Goal: Task Accomplishment & Management: Manage account settings

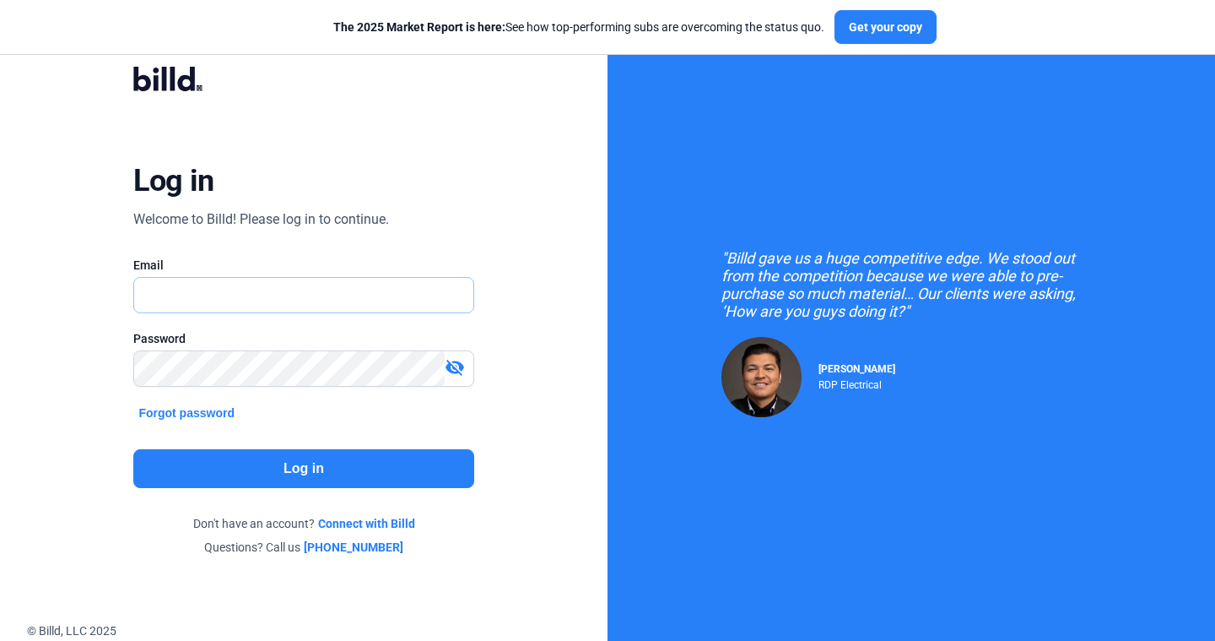
type input "[PERSON_NAME][EMAIL_ADDRESS][DOMAIN_NAME]"
click at [271, 444] on div "Log in Welcome to Billd! Please log in to continue. Email [PERSON_NAME][EMAIL_A…" at bounding box center [303, 311] width 437 height 538
click at [273, 468] on button "Log in" at bounding box center [303, 468] width 340 height 39
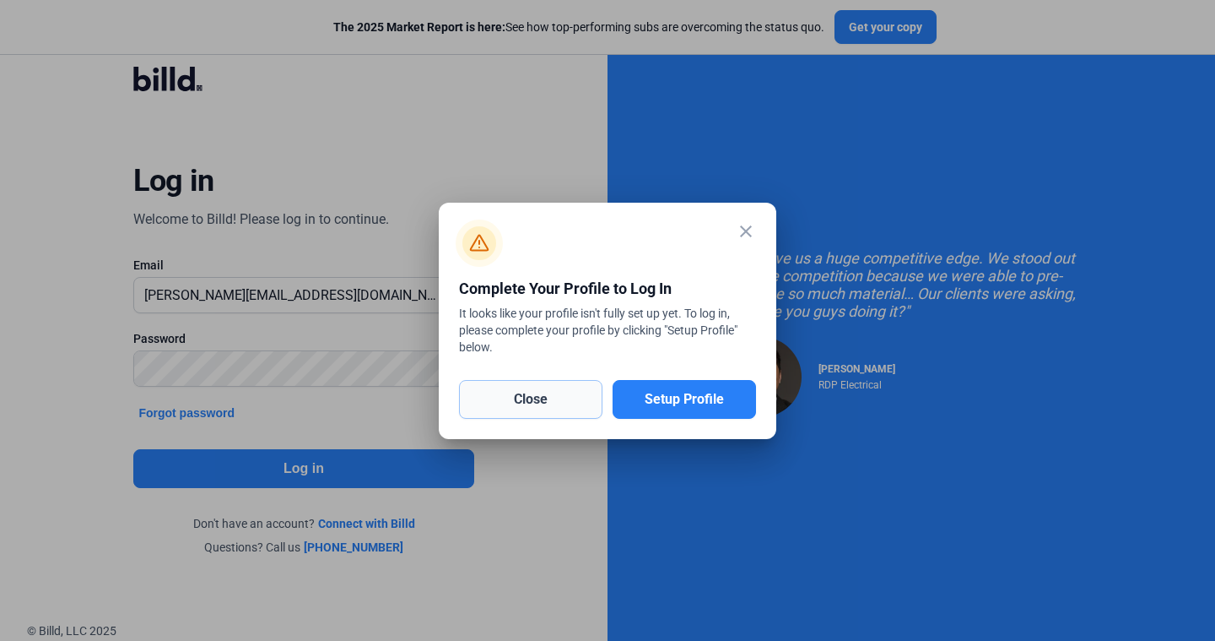
click at [566, 402] on button "Close" at bounding box center [530, 399] width 143 height 39
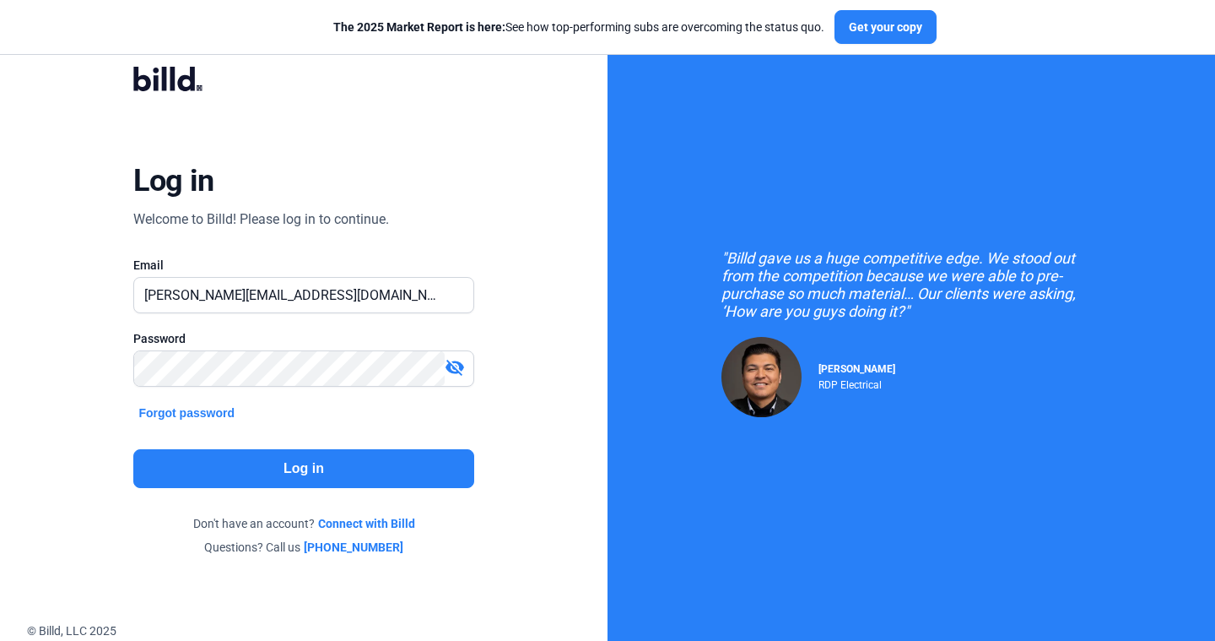
click at [457, 365] on mat-icon "visibility_off" at bounding box center [455, 367] width 20 height 20
click at [445, 465] on button "Log in" at bounding box center [303, 468] width 340 height 39
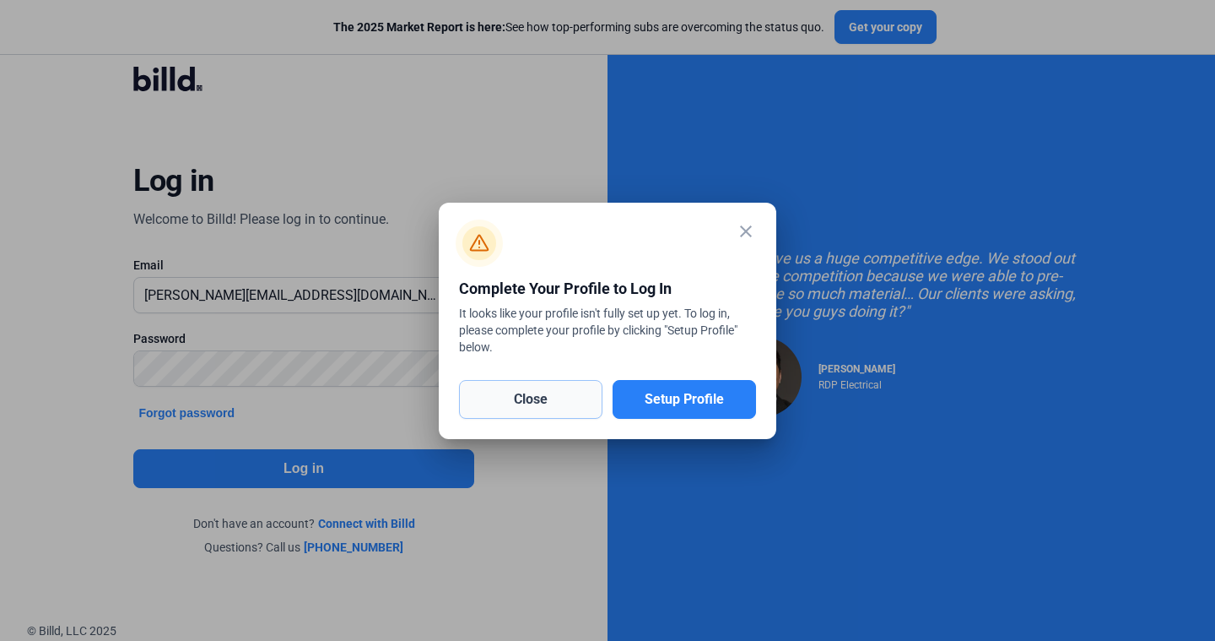
click at [564, 391] on button "Close" at bounding box center [530, 399] width 143 height 39
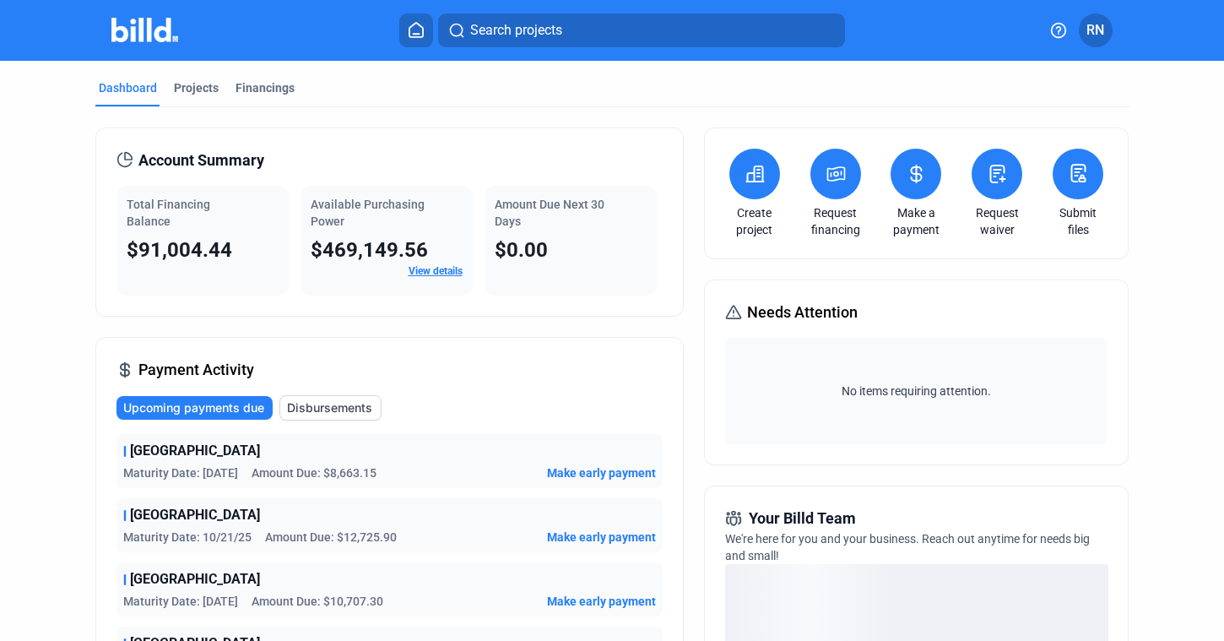
click at [1093, 37] on span "RN" at bounding box center [1095, 30] width 18 height 20
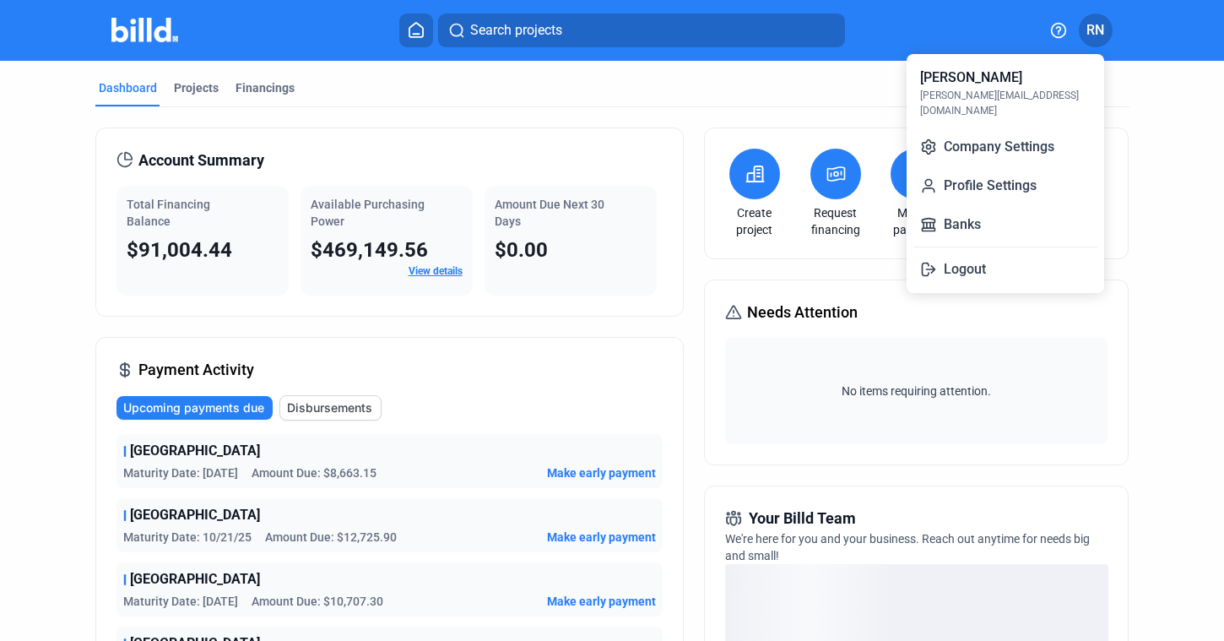
click at [204, 82] on div at bounding box center [612, 320] width 1224 height 641
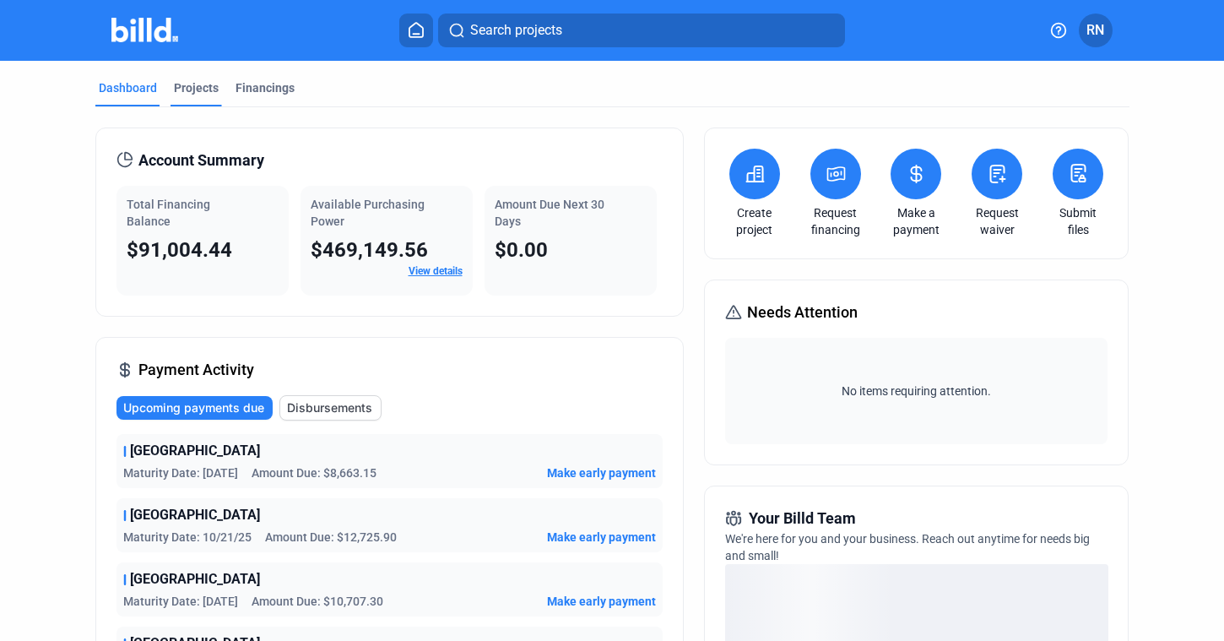
click at [204, 85] on div "Projects" at bounding box center [196, 87] width 45 height 17
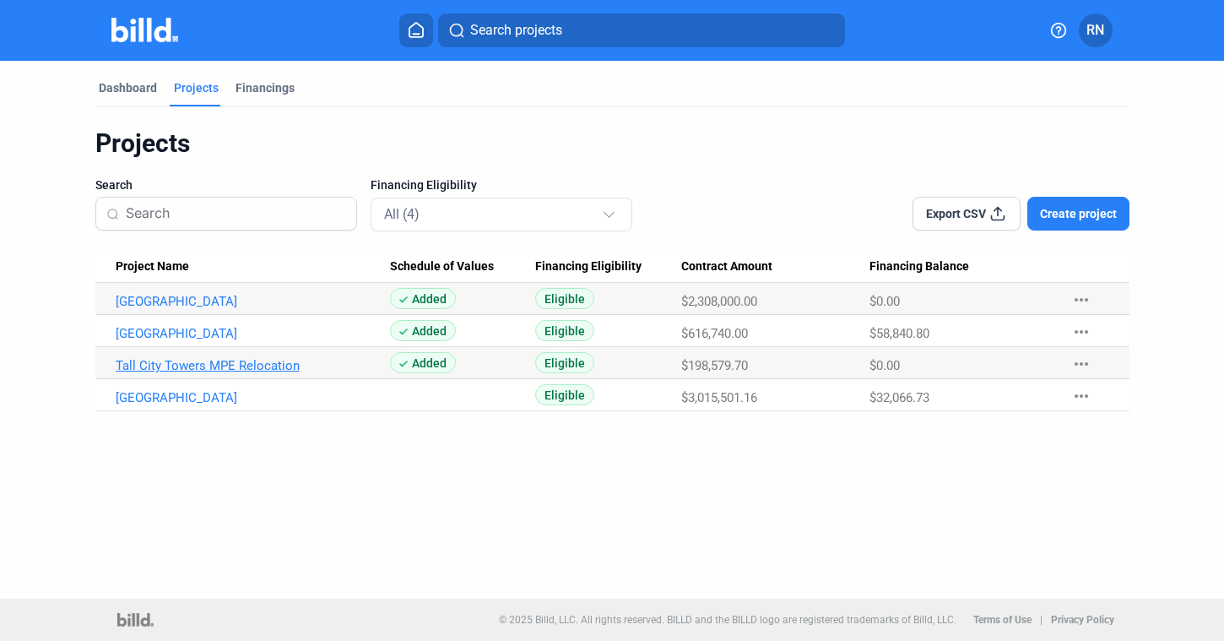
click at [230, 309] on link "Tall City Towers MPE Relocation" at bounding box center [253, 301] width 274 height 15
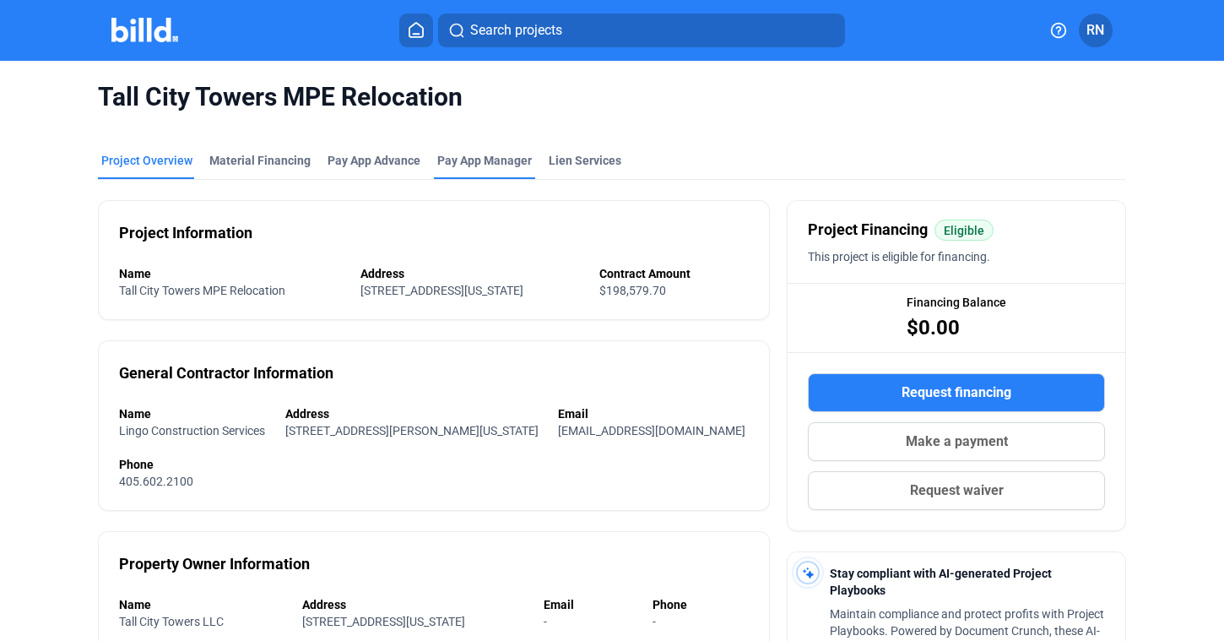
click at [466, 168] on span "Pay App Manager" at bounding box center [484, 160] width 95 height 17
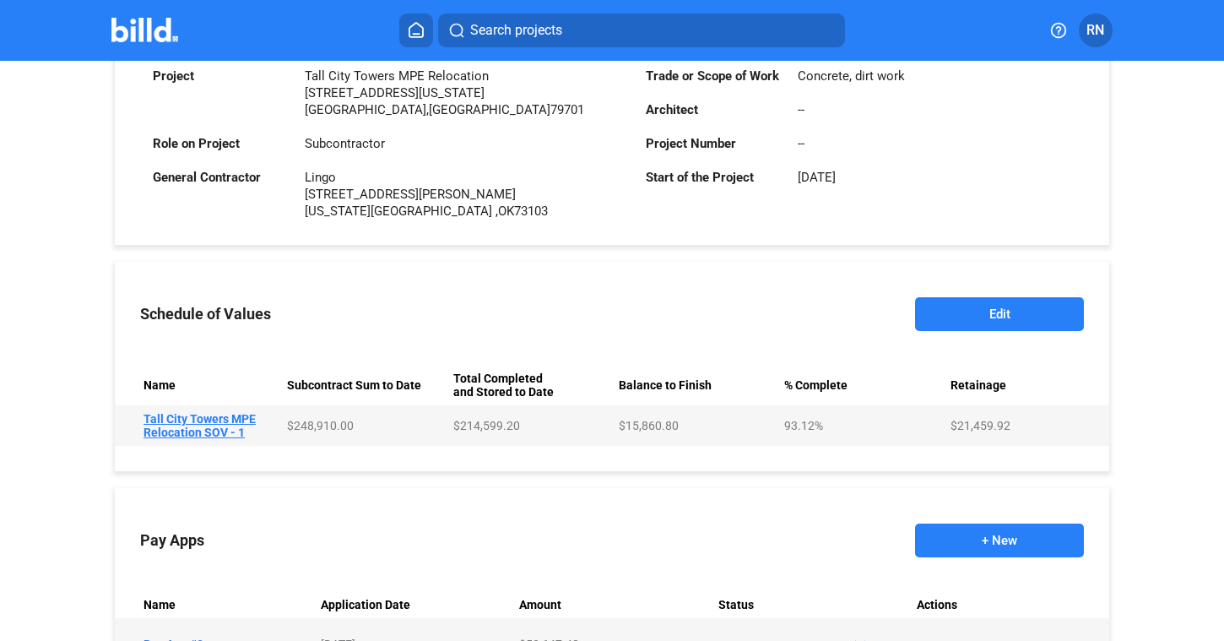
scroll to position [524, 0]
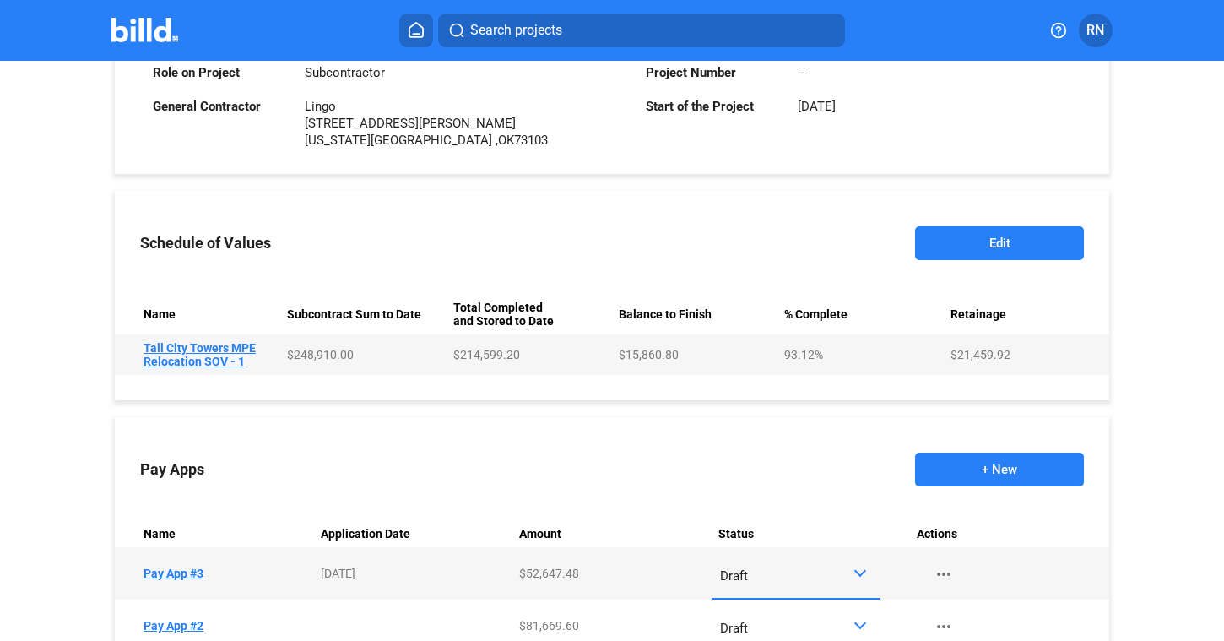
click at [212, 352] on td "Name Tall City Towers MPE Relocation SOV - 1" at bounding box center [197, 354] width 165 height 41
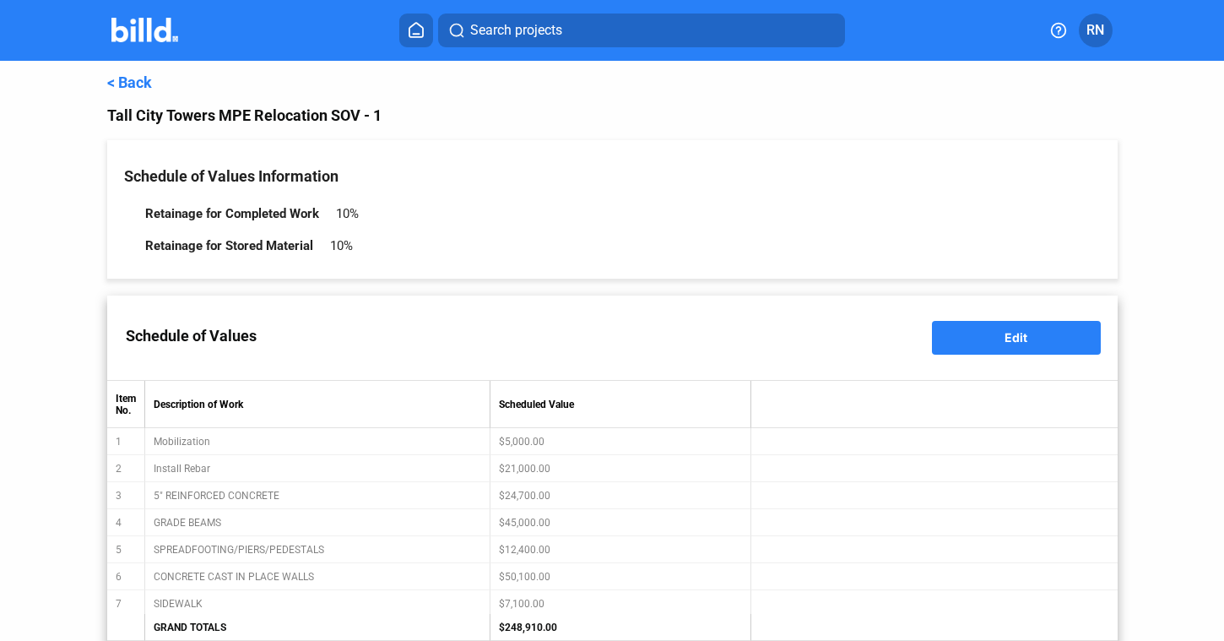
click at [137, 84] on link "< Back" at bounding box center [129, 82] width 45 height 18
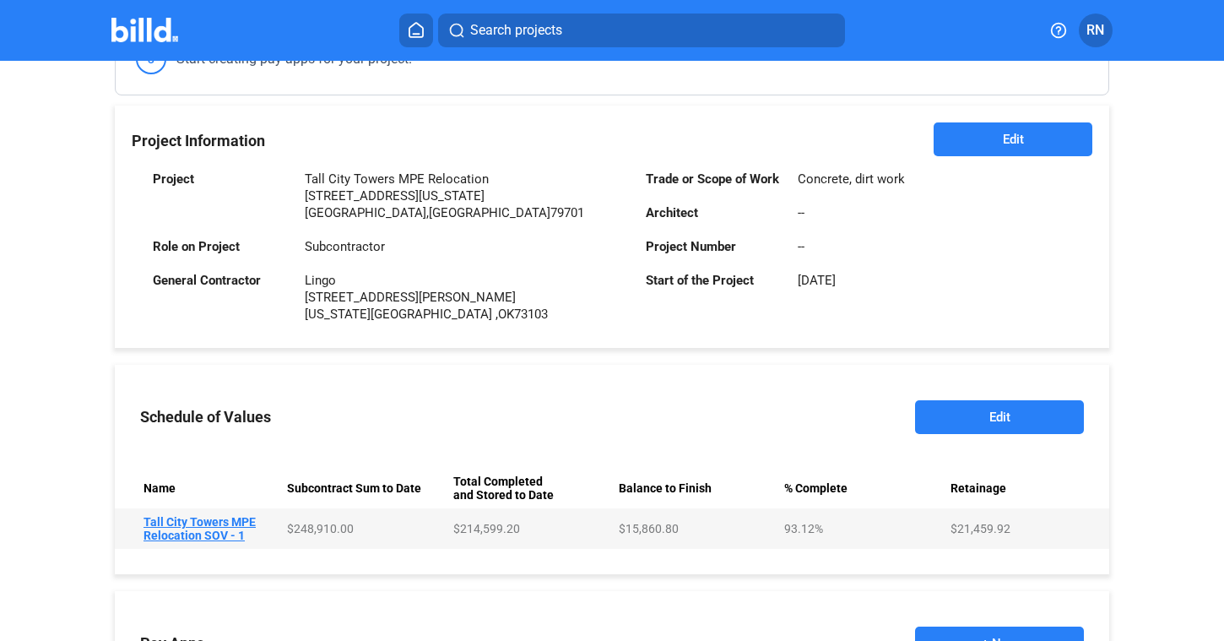
scroll to position [694, 0]
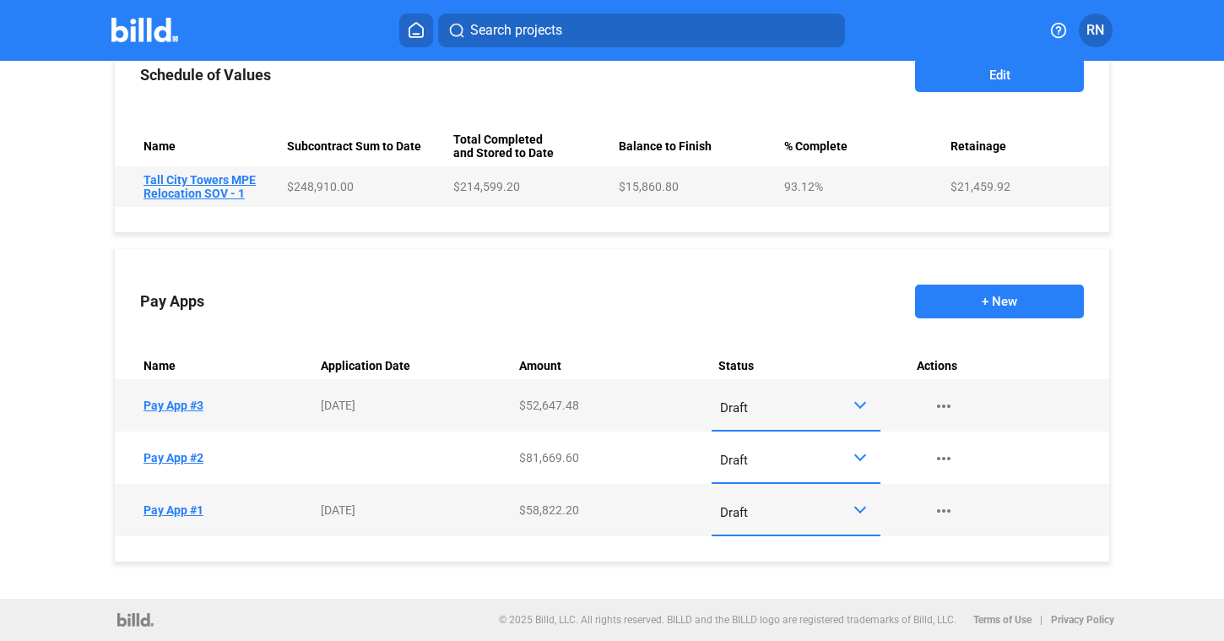
click at [183, 402] on td "Name Pay App #3" at bounding box center [214, 405] width 199 height 52
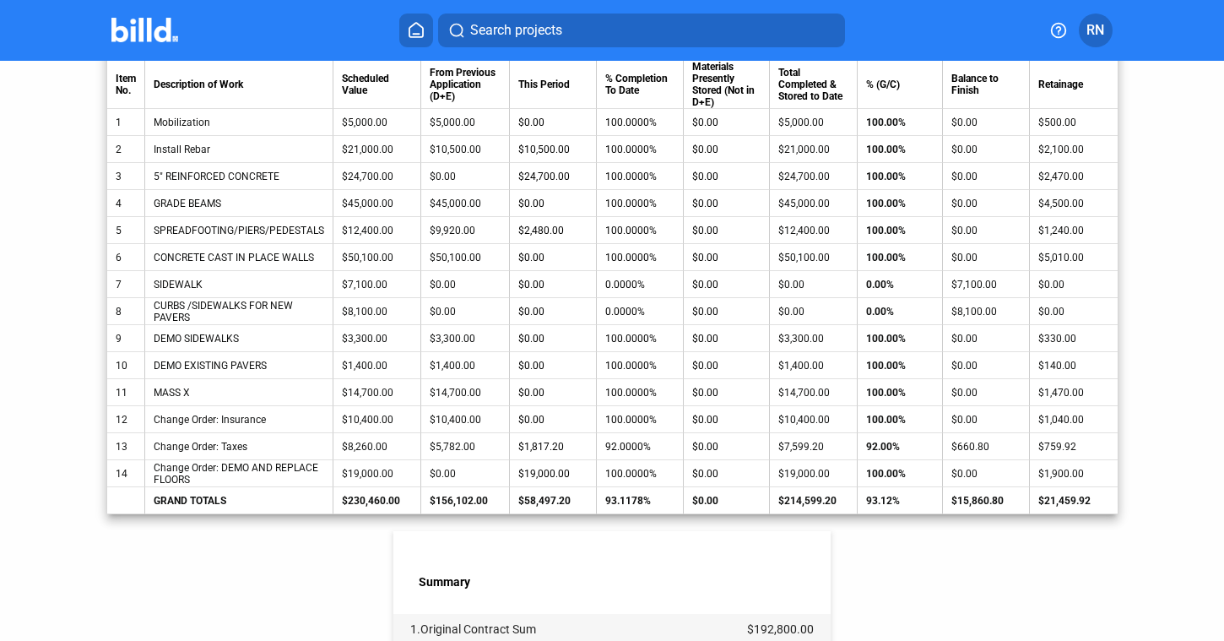
scroll to position [661, 0]
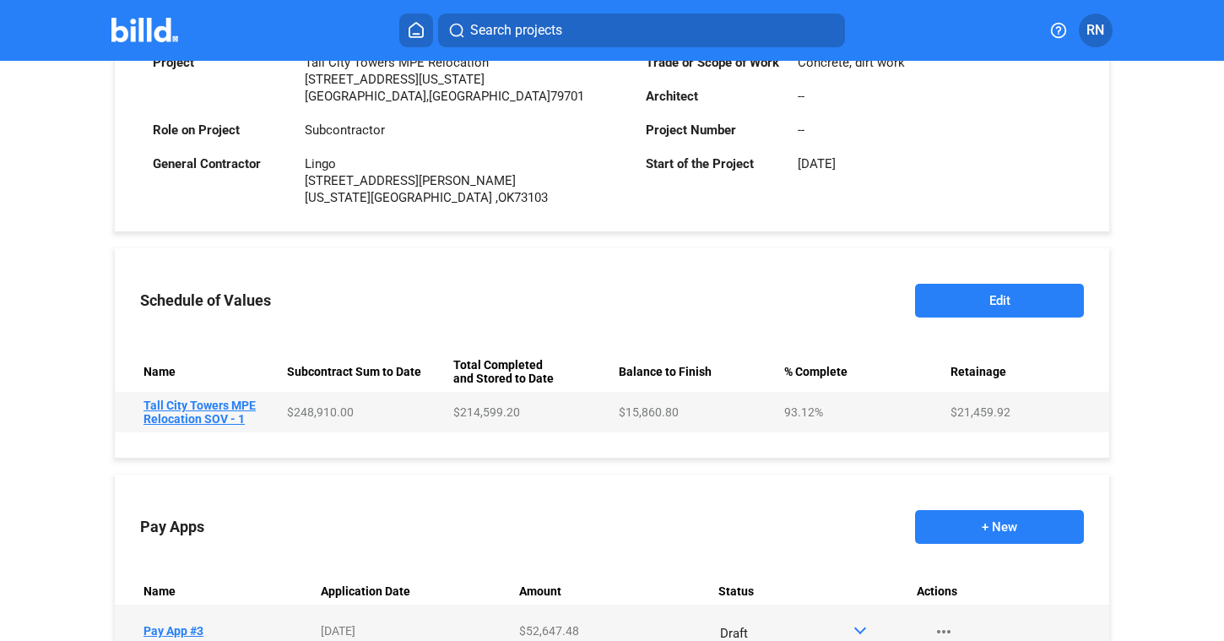
scroll to position [694, 0]
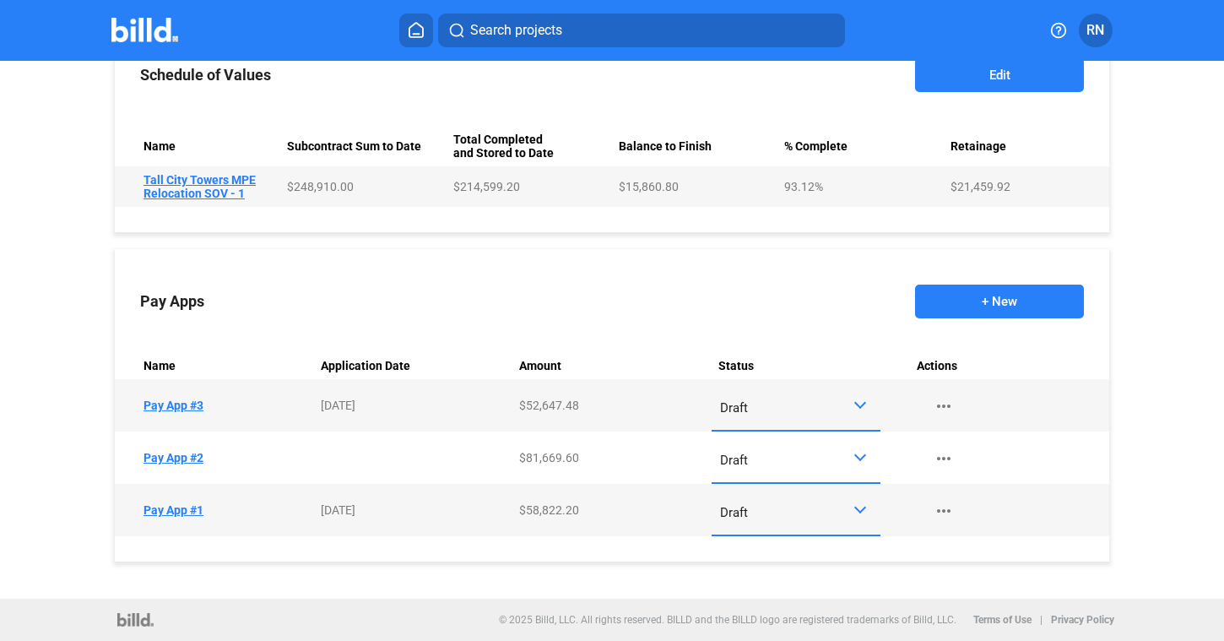
click at [241, 178] on td "Name Tall City Towers MPE Relocation SOV - 1" at bounding box center [197, 186] width 165 height 41
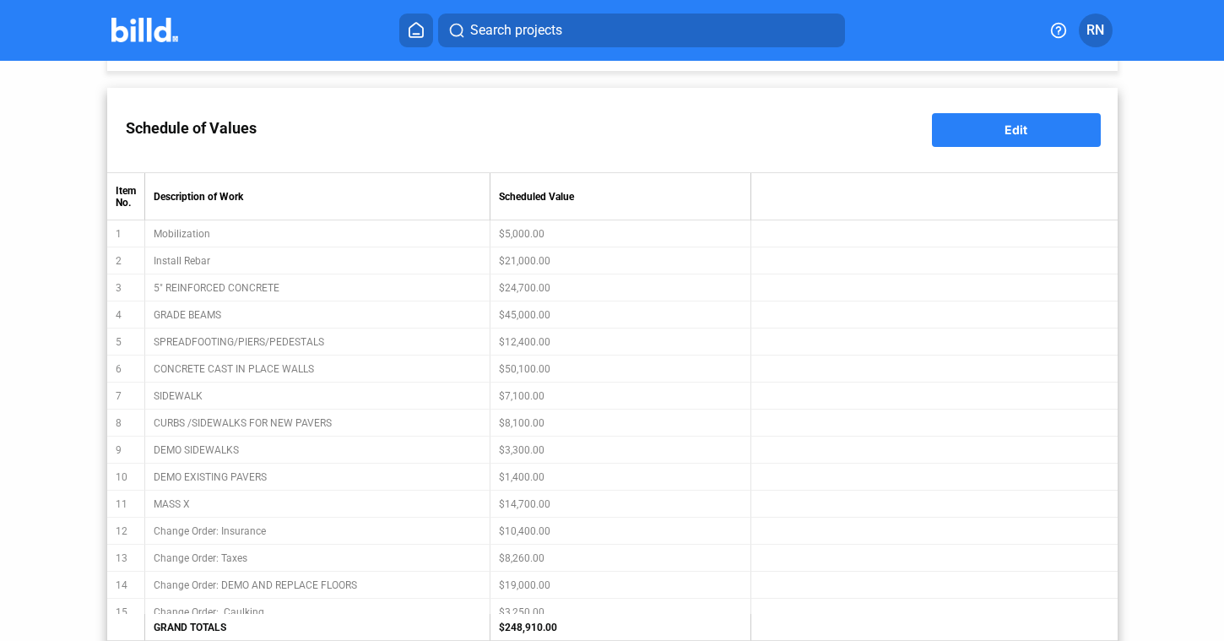
scroll to position [315, 0]
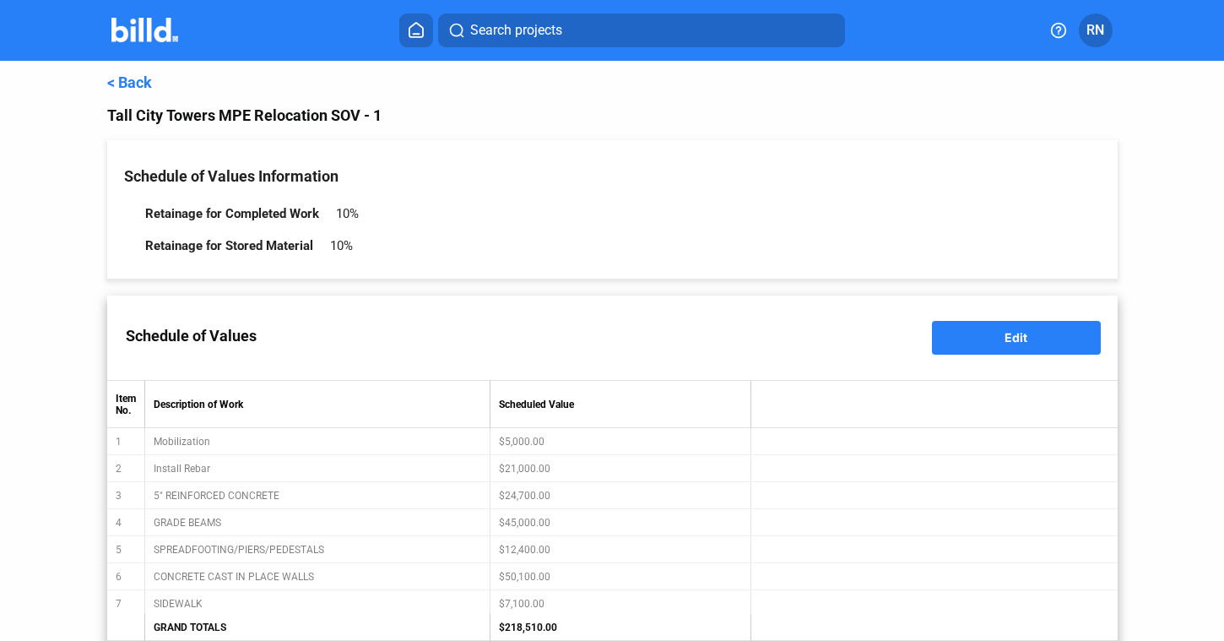
scroll to position [315, 0]
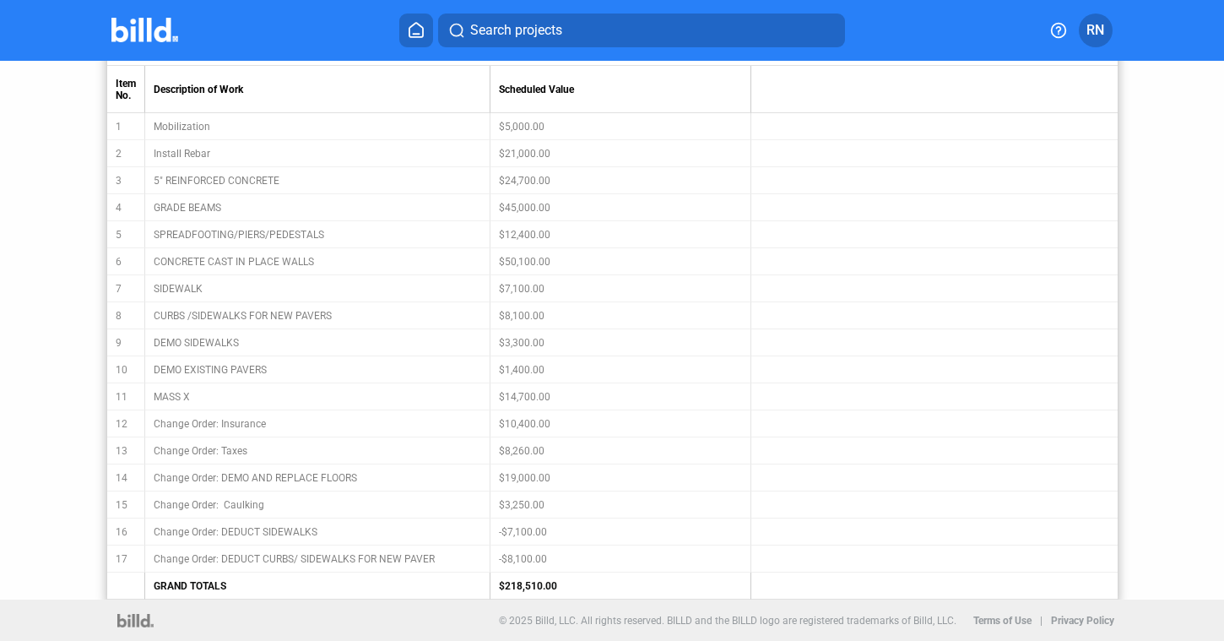
click at [1178, 294] on div "< Back Tall City Towers MPE Relocation SOV - 1 Schedule of Values Information R…" at bounding box center [612, 172] width 1224 height 853
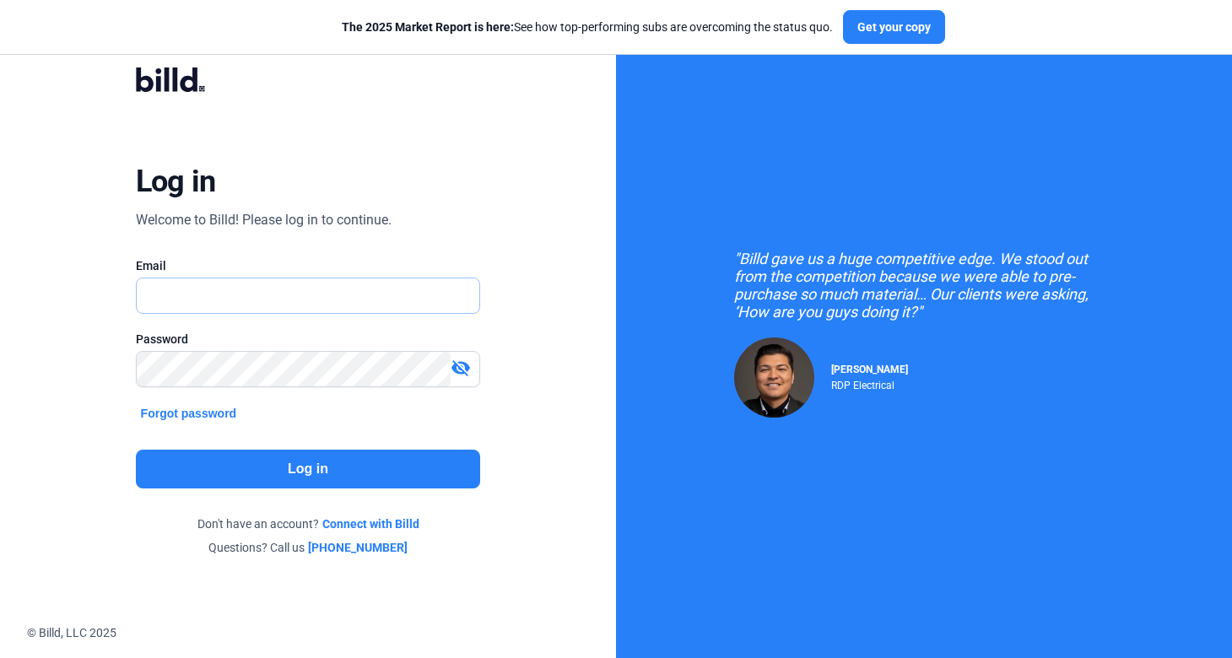
type input "[PERSON_NAME][EMAIL_ADDRESS][DOMAIN_NAME]"
click at [295, 457] on button "Log in" at bounding box center [308, 469] width 345 height 39
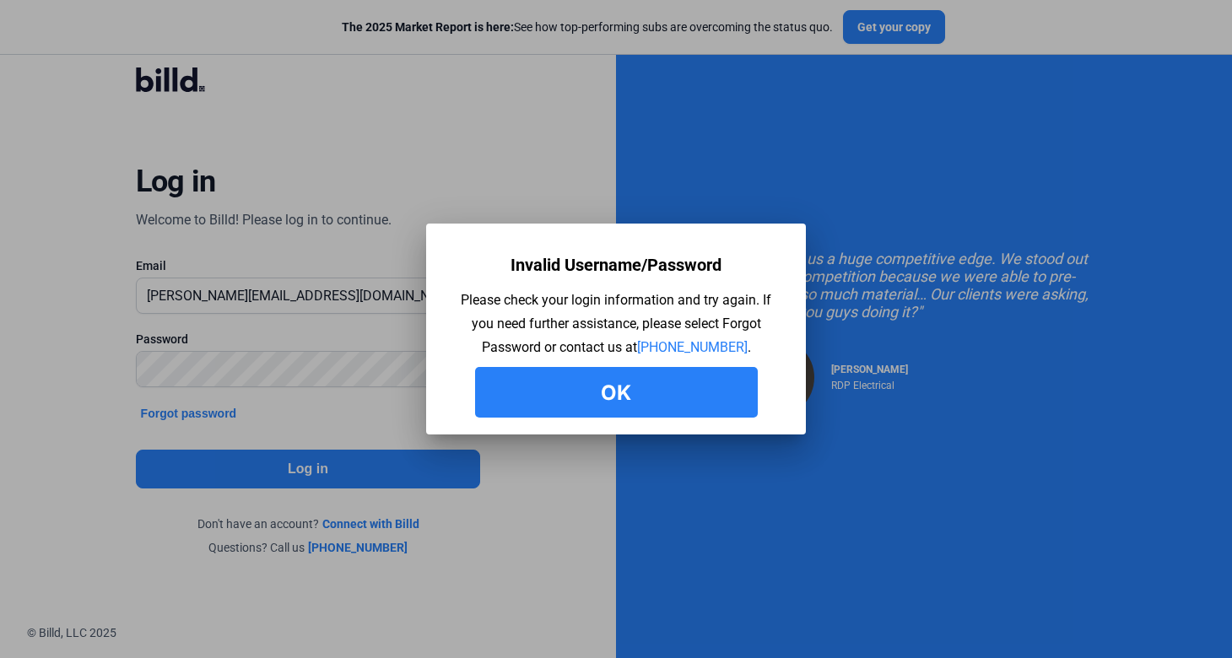
click at [626, 426] on mat-dialog-container "Invalid Username/Password Please check your login information and try again. If…" at bounding box center [616, 329] width 380 height 211
click at [614, 397] on button "Ok" at bounding box center [616, 392] width 283 height 51
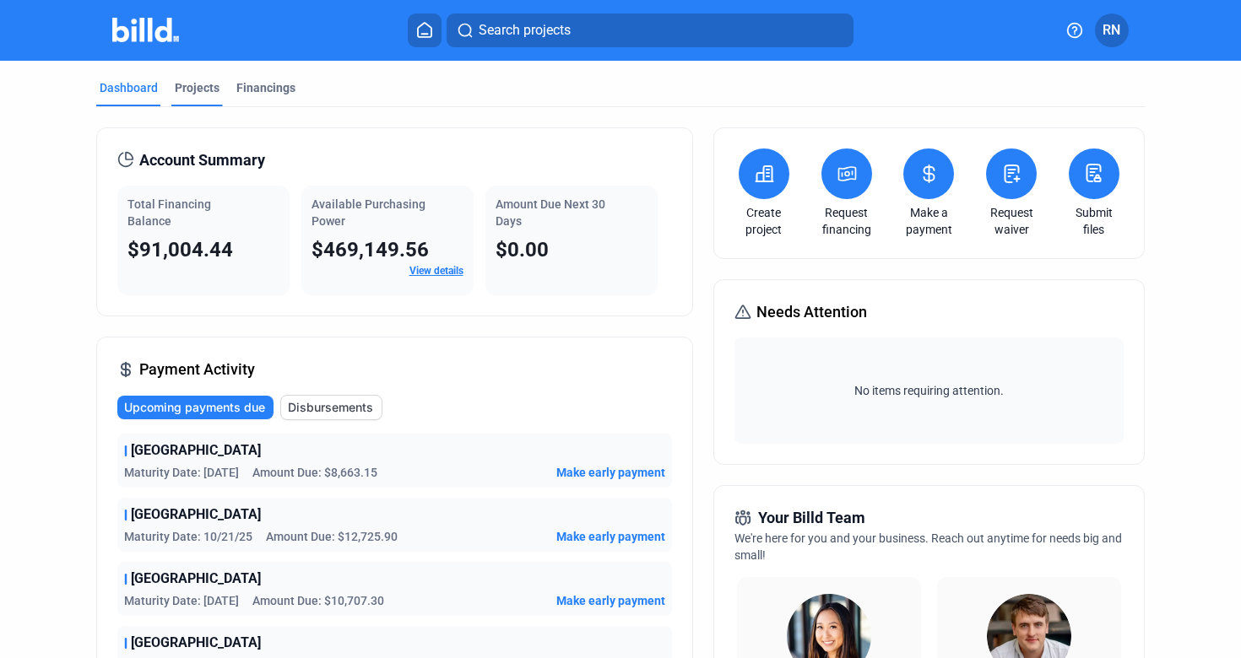
click at [197, 84] on div "Projects" at bounding box center [197, 87] width 45 height 17
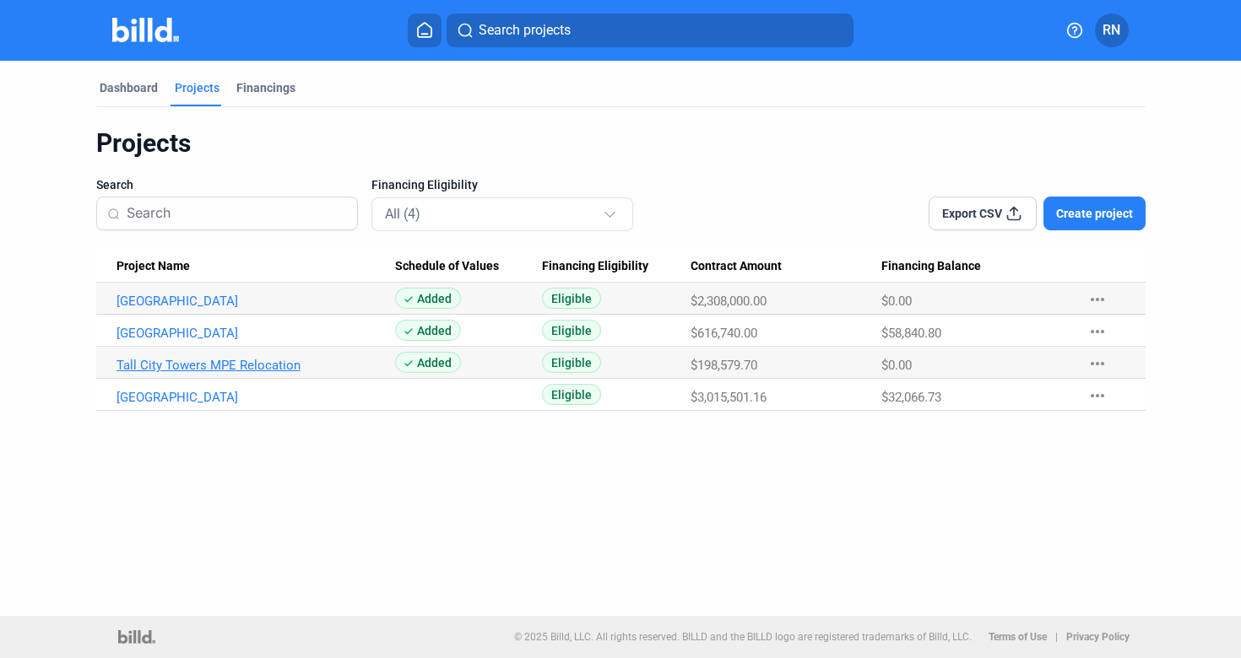
click at [206, 309] on link "Tall City Towers MPE Relocation" at bounding box center [255, 301] width 279 height 15
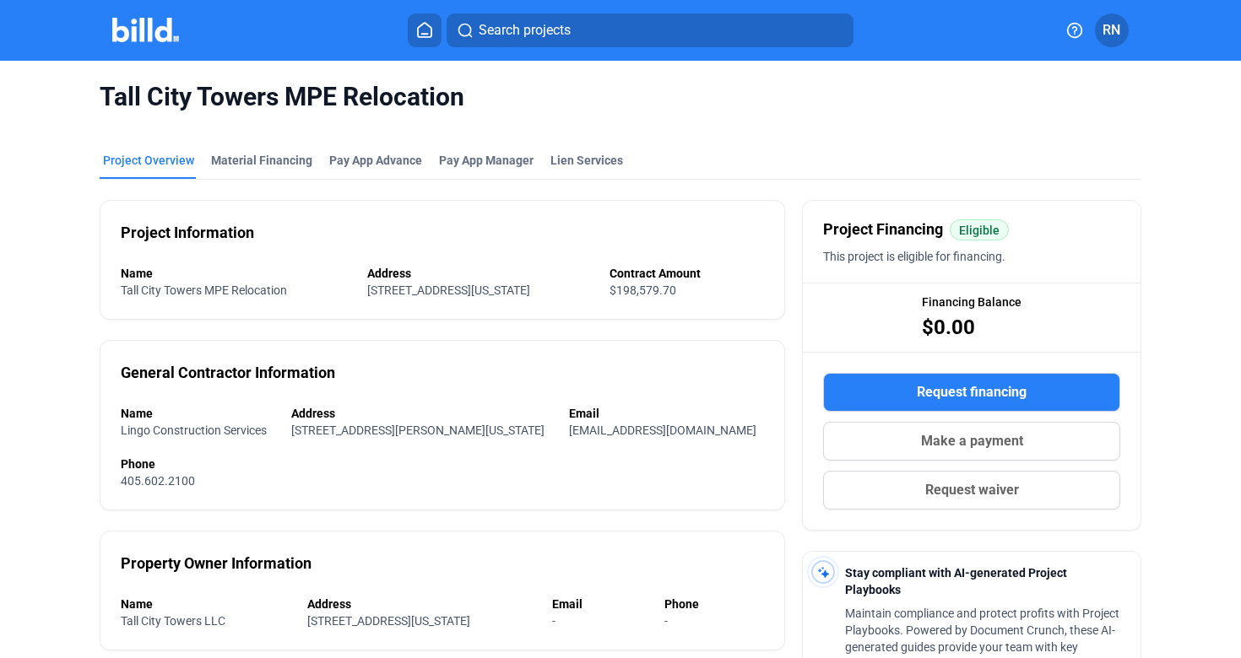
click at [468, 149] on mat-tab-group "Project Overview Material Financing Pay App Advance Pay App Manager Lien Servic…" at bounding box center [621, 598] width 1042 height 930
click at [470, 166] on span "Pay App Manager" at bounding box center [486, 160] width 95 height 17
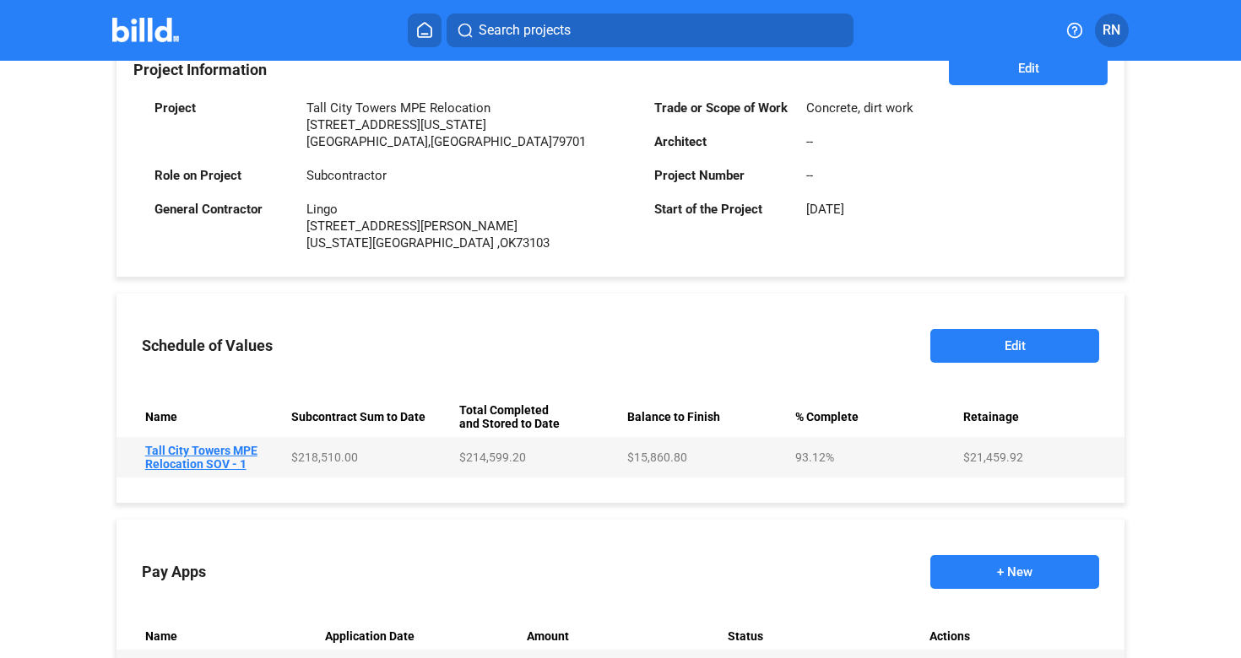
scroll to position [676, 0]
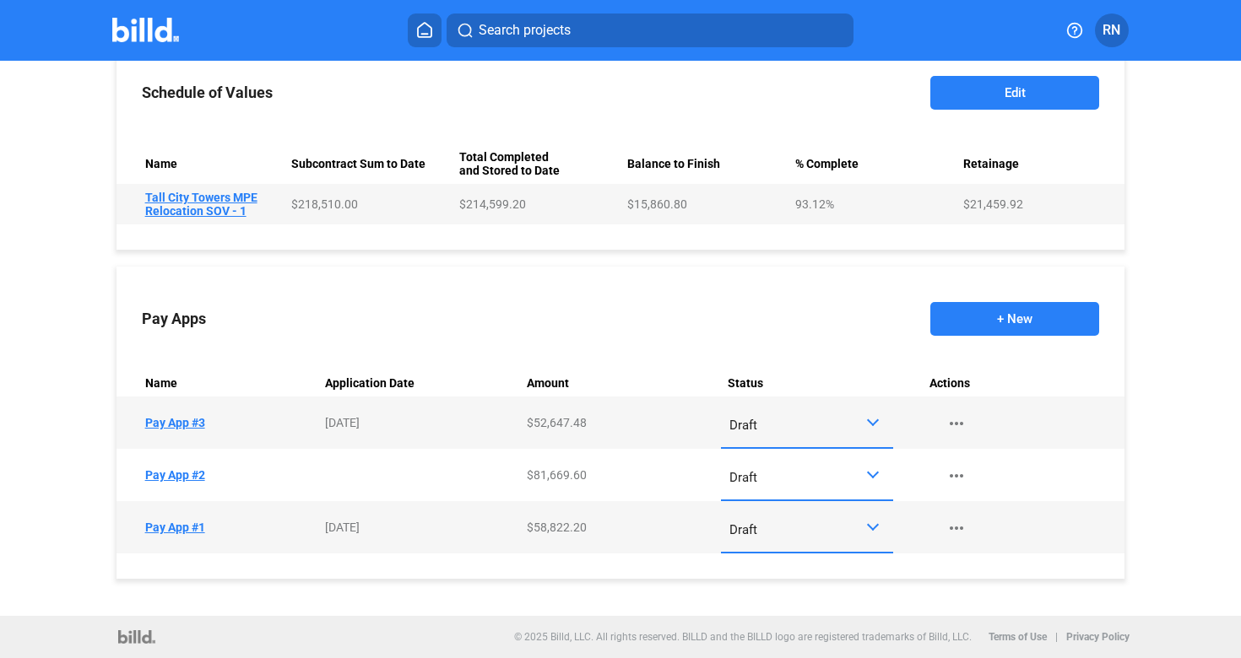
click at [164, 419] on td "Name Pay App #3" at bounding box center [217, 423] width 202 height 52
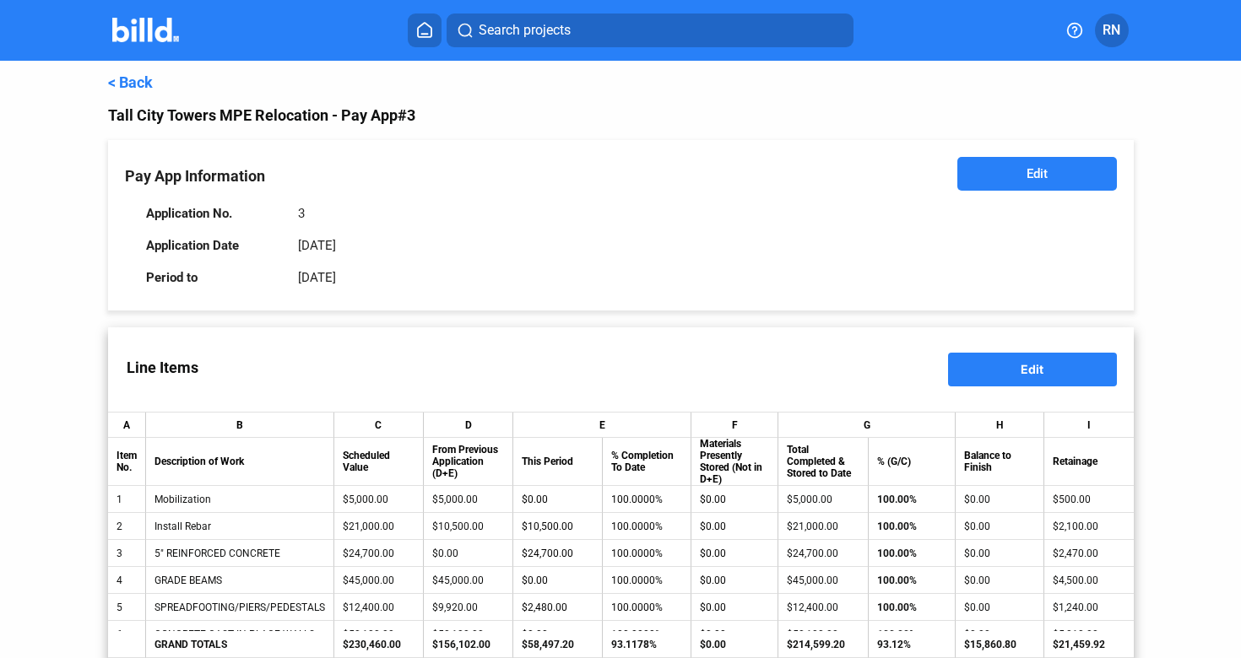
click at [132, 82] on link "< Back" at bounding box center [130, 82] width 45 height 18
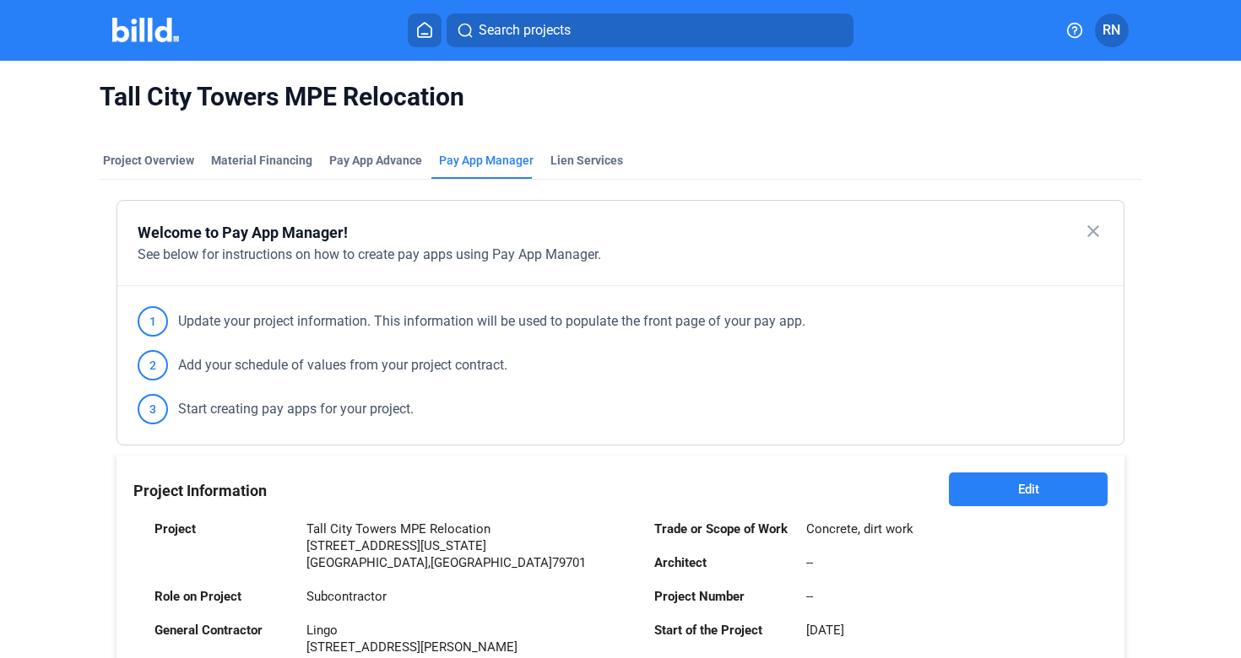
scroll to position [457, 0]
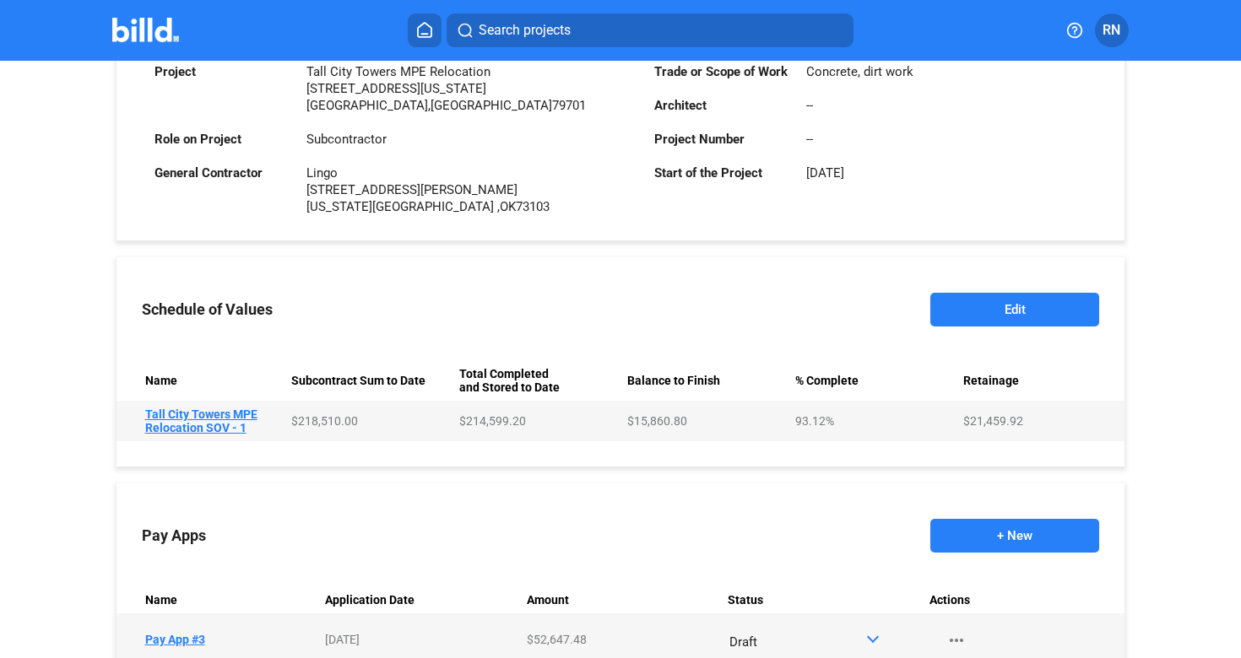
click at [209, 426] on td "Name Tall City Towers MPE Relocation SOV - 1" at bounding box center [200, 421] width 168 height 41
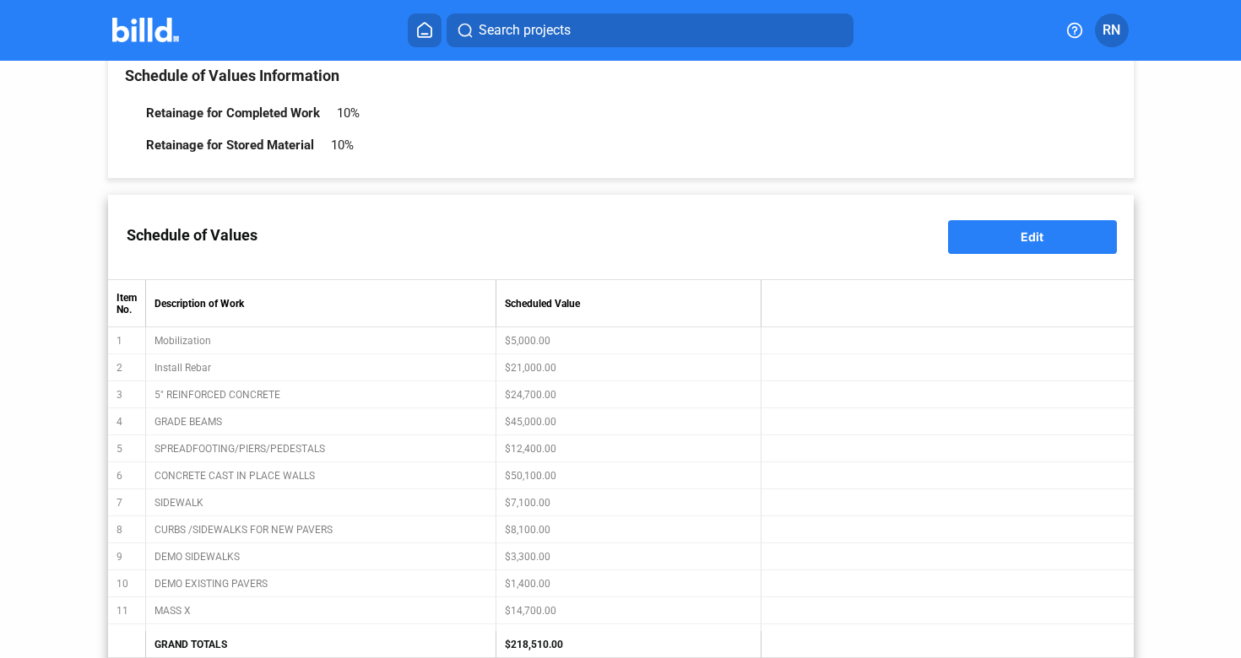
scroll to position [297, 0]
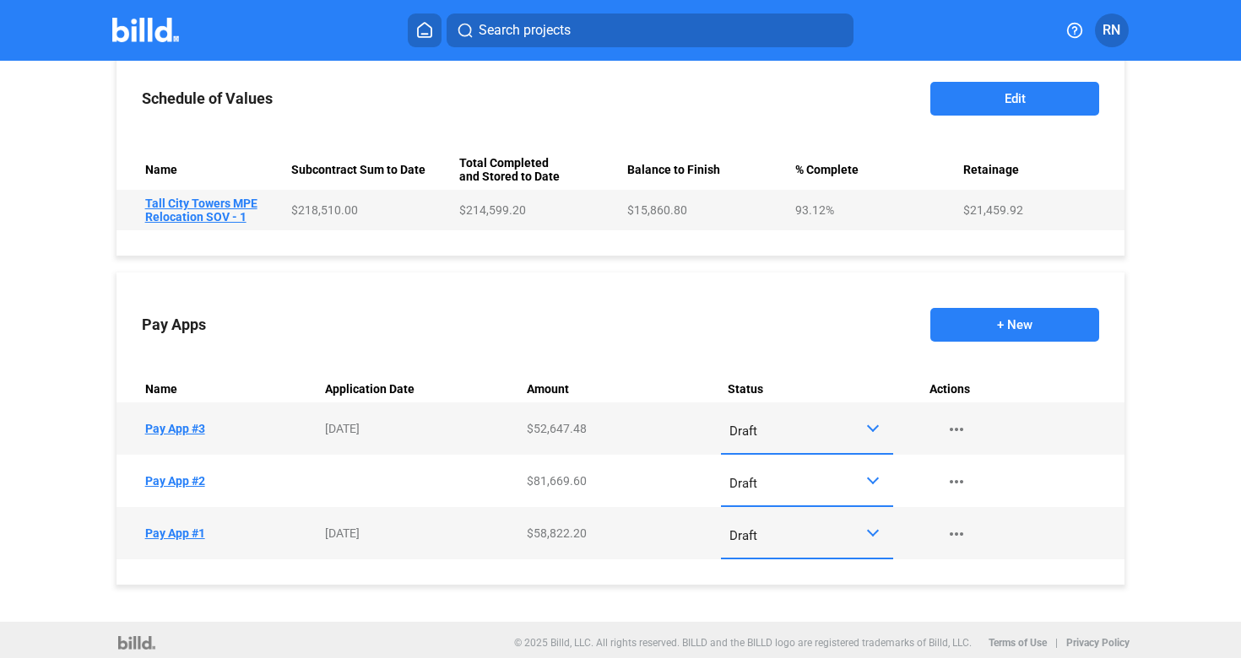
scroll to position [669, 0]
click at [191, 430] on td "Name Pay App #3" at bounding box center [217, 428] width 202 height 52
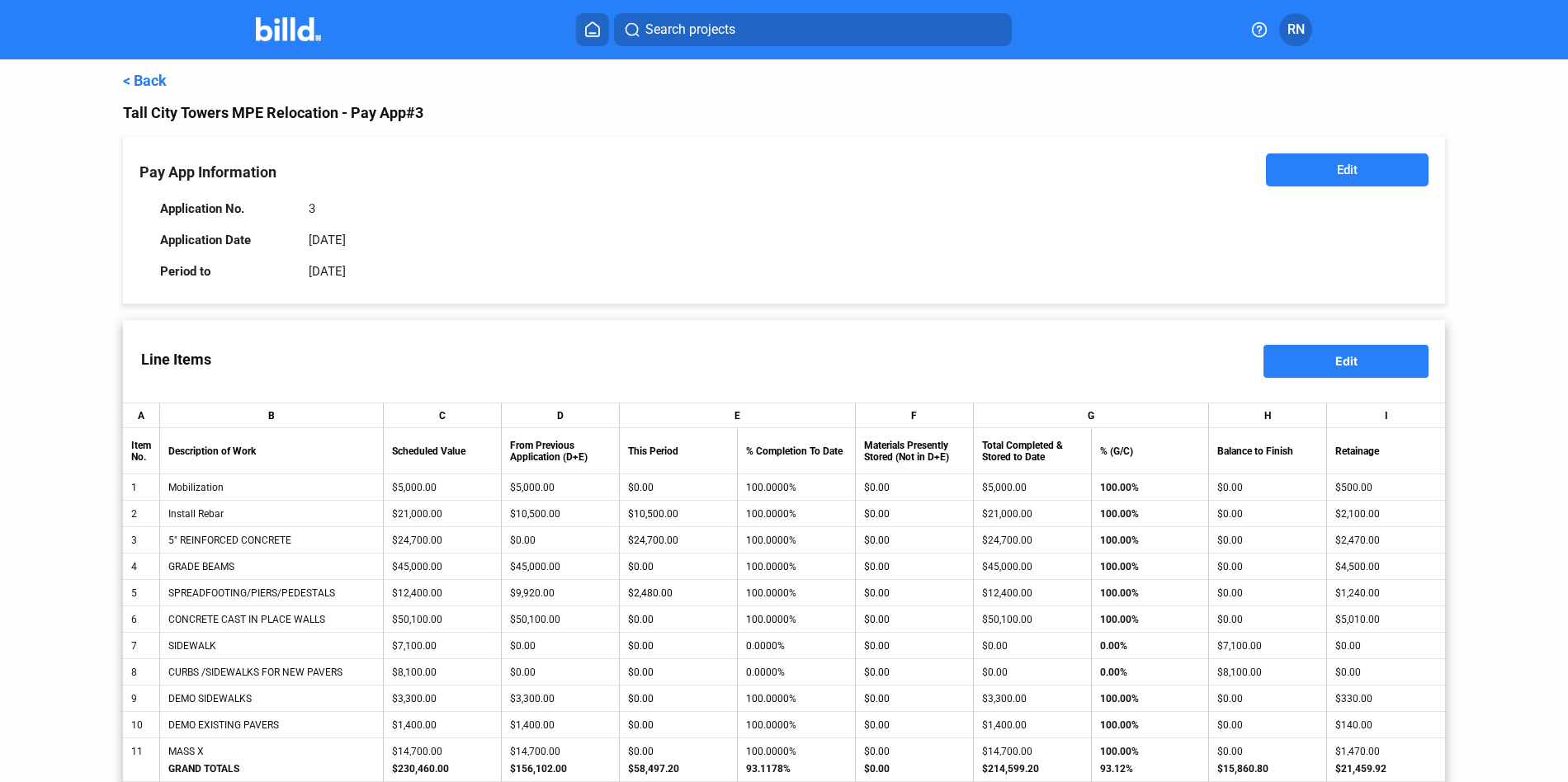
click at [168, 84] on div "< Back" at bounding box center [784, 80] width 1322 height 18
click at [160, 82] on link "< Back" at bounding box center [145, 80] width 44 height 18
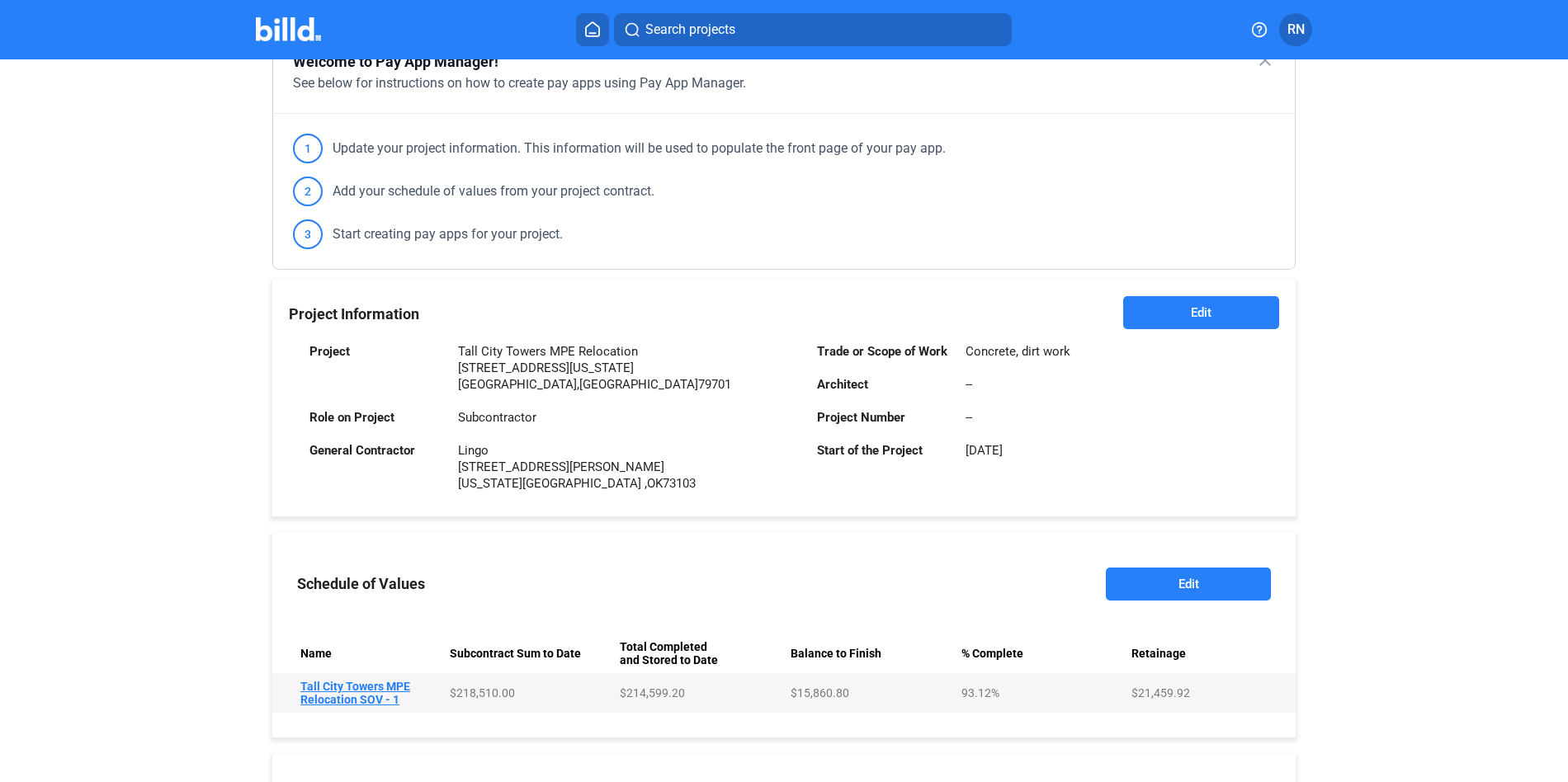
scroll to position [522, 0]
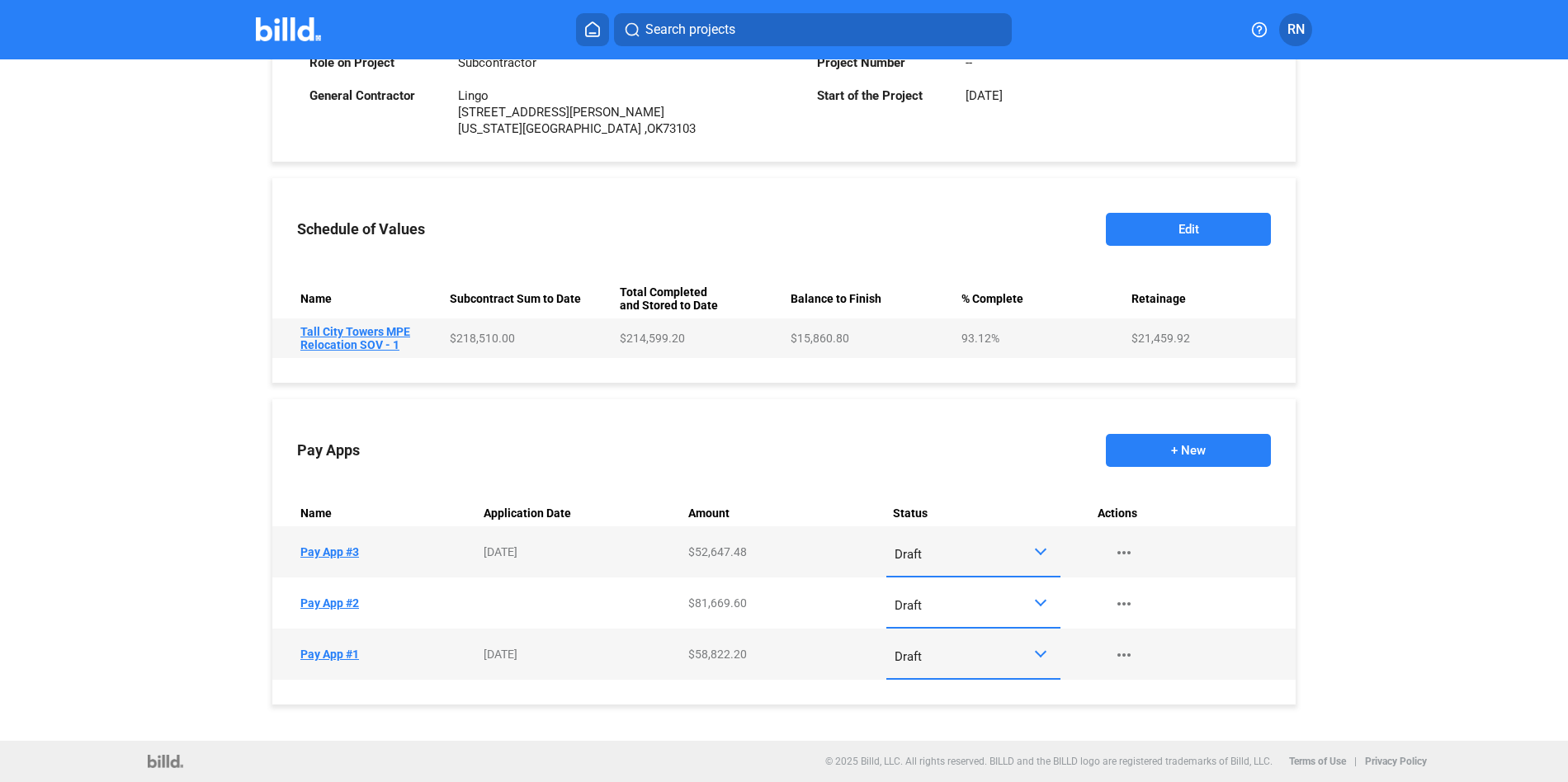
click at [1133, 445] on button "+ New" at bounding box center [1188, 451] width 165 height 33
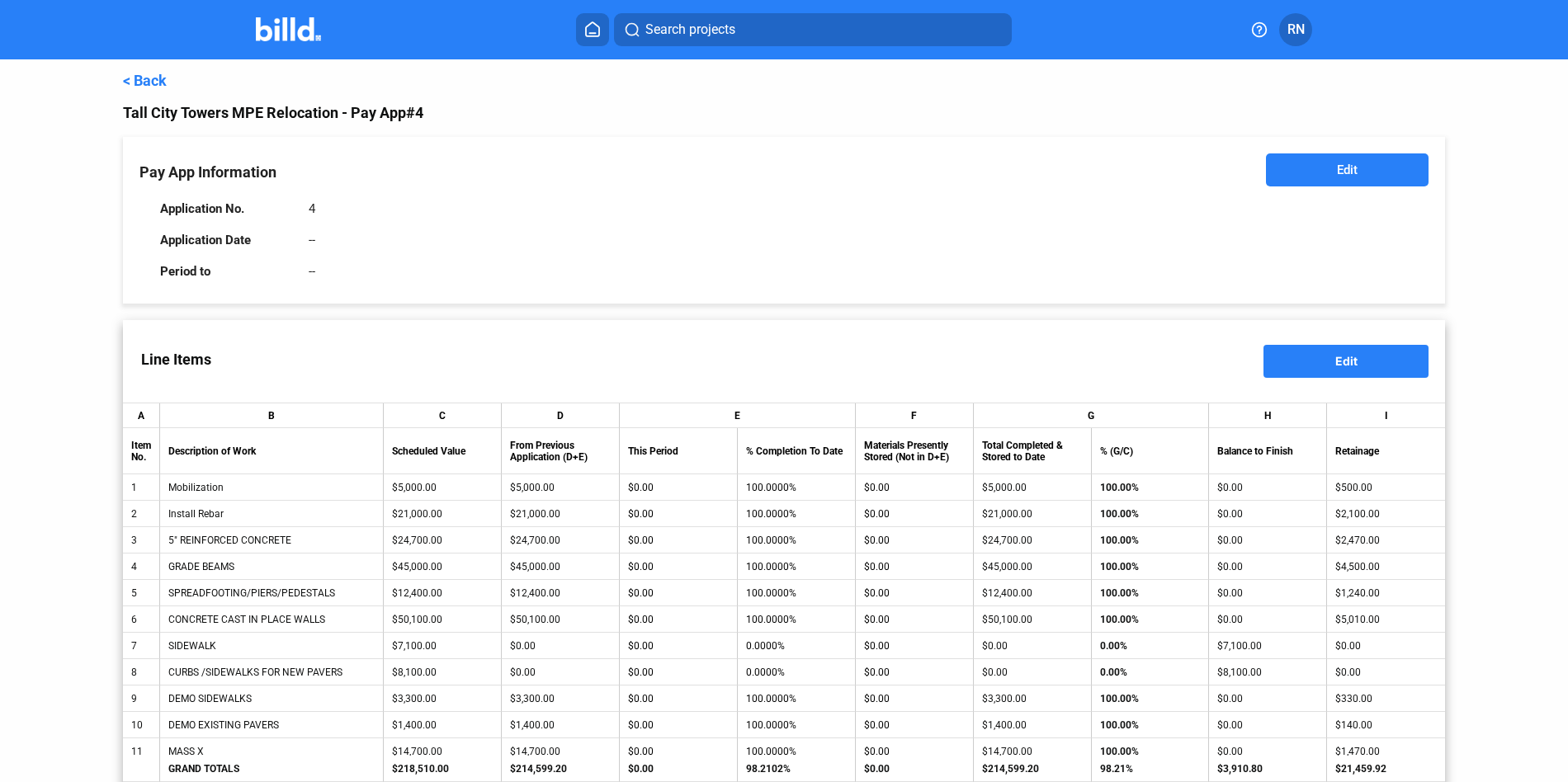
click at [1203, 167] on button "Edit" at bounding box center [1347, 170] width 162 height 33
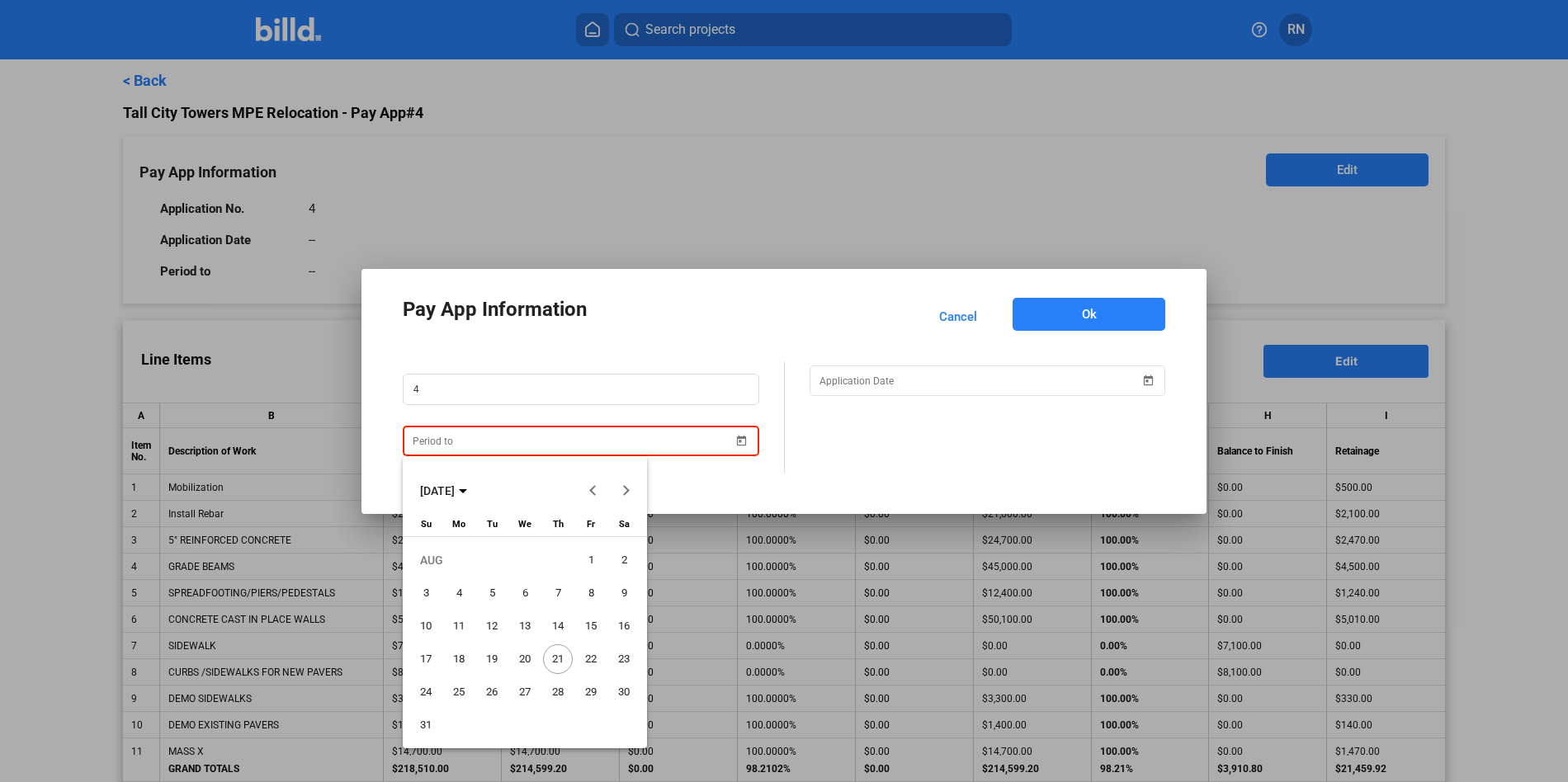
click at [558, 432] on div "Pay App Information Cancel Ok 4 AUG 2025 AUG 2025 Sunday Su Monday Mo Tuesday T…" at bounding box center [784, 391] width 1568 height 782
click at [550, 643] on span "21" at bounding box center [557, 659] width 29 height 29
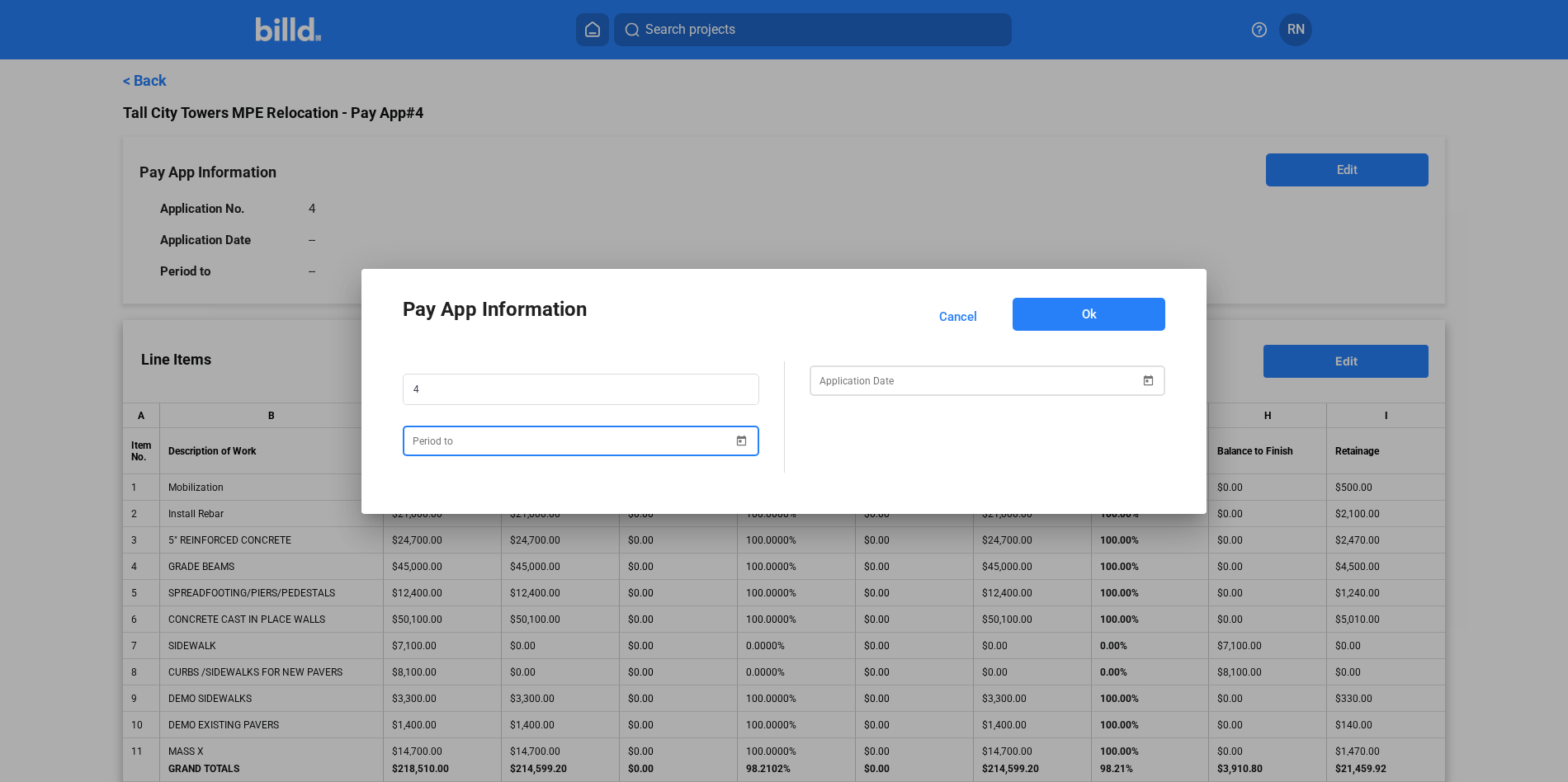
click at [888, 381] on div "Pay App Information Cancel Ok 4" at bounding box center [784, 391] width 1568 height 782
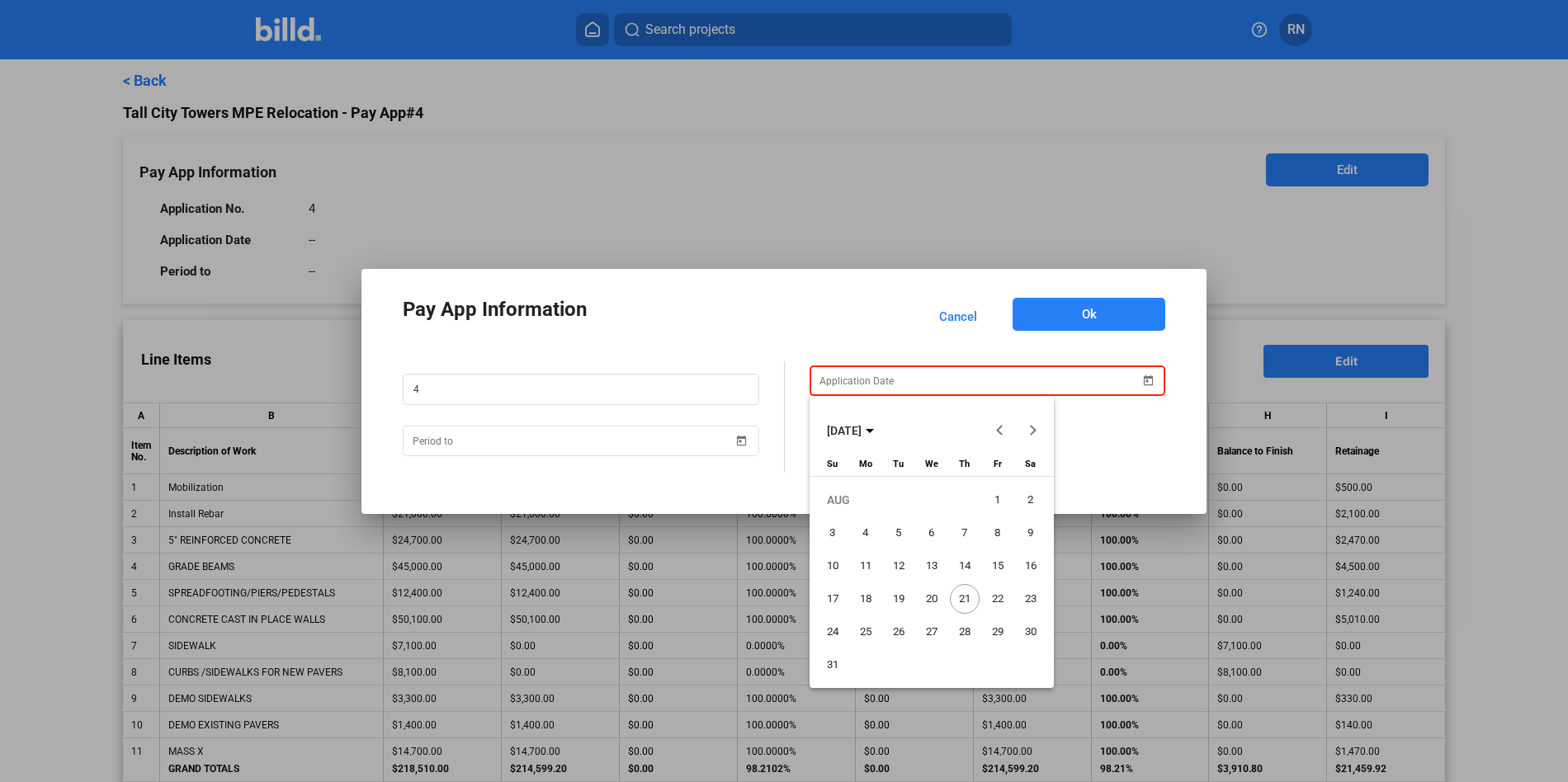
click at [643, 437] on div at bounding box center [784, 391] width 1568 height 782
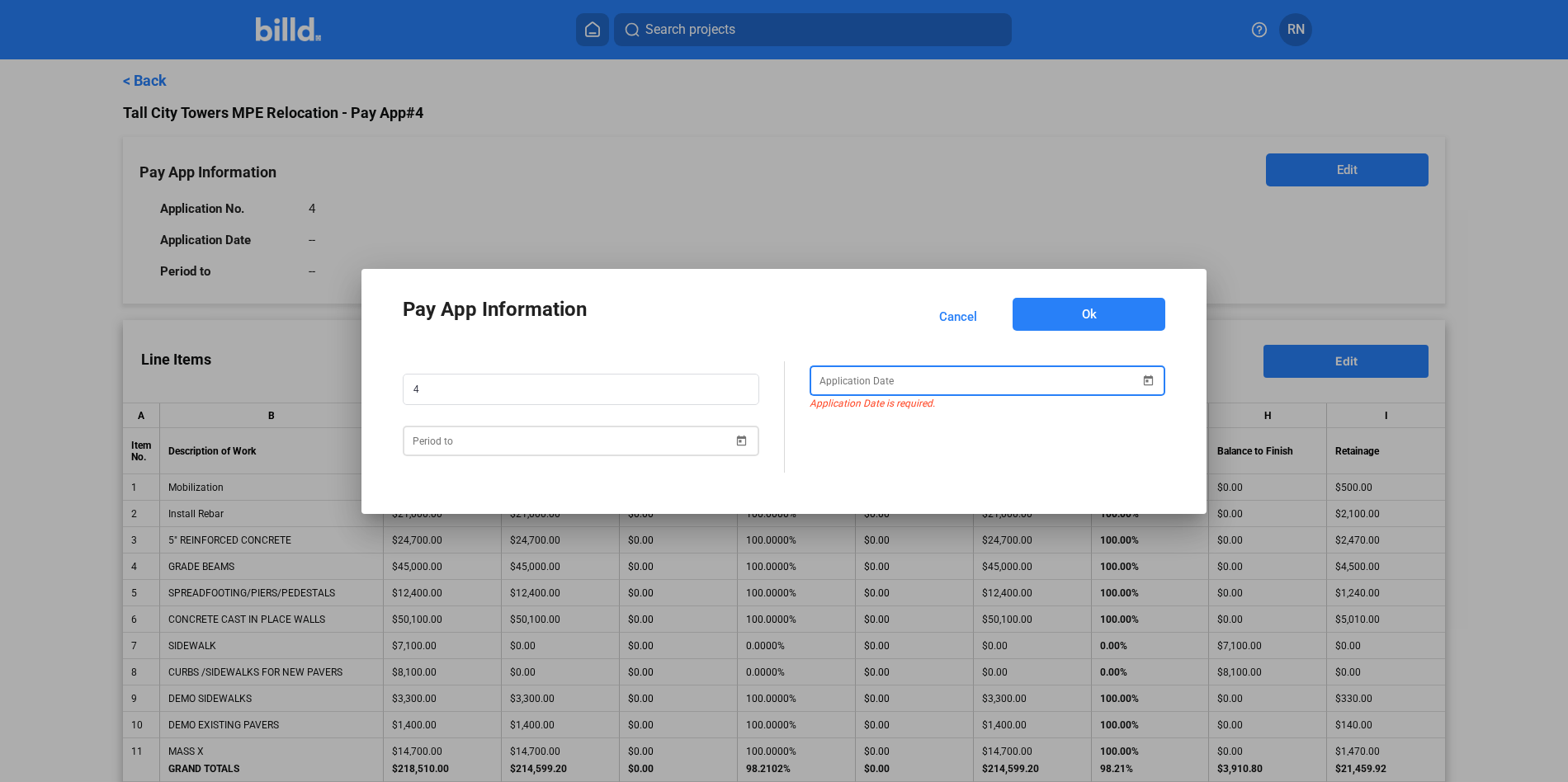
click at [643, 442] on div "Pay App Information Cancel Ok 4 Application Date is required." at bounding box center [784, 391] width 1568 height 782
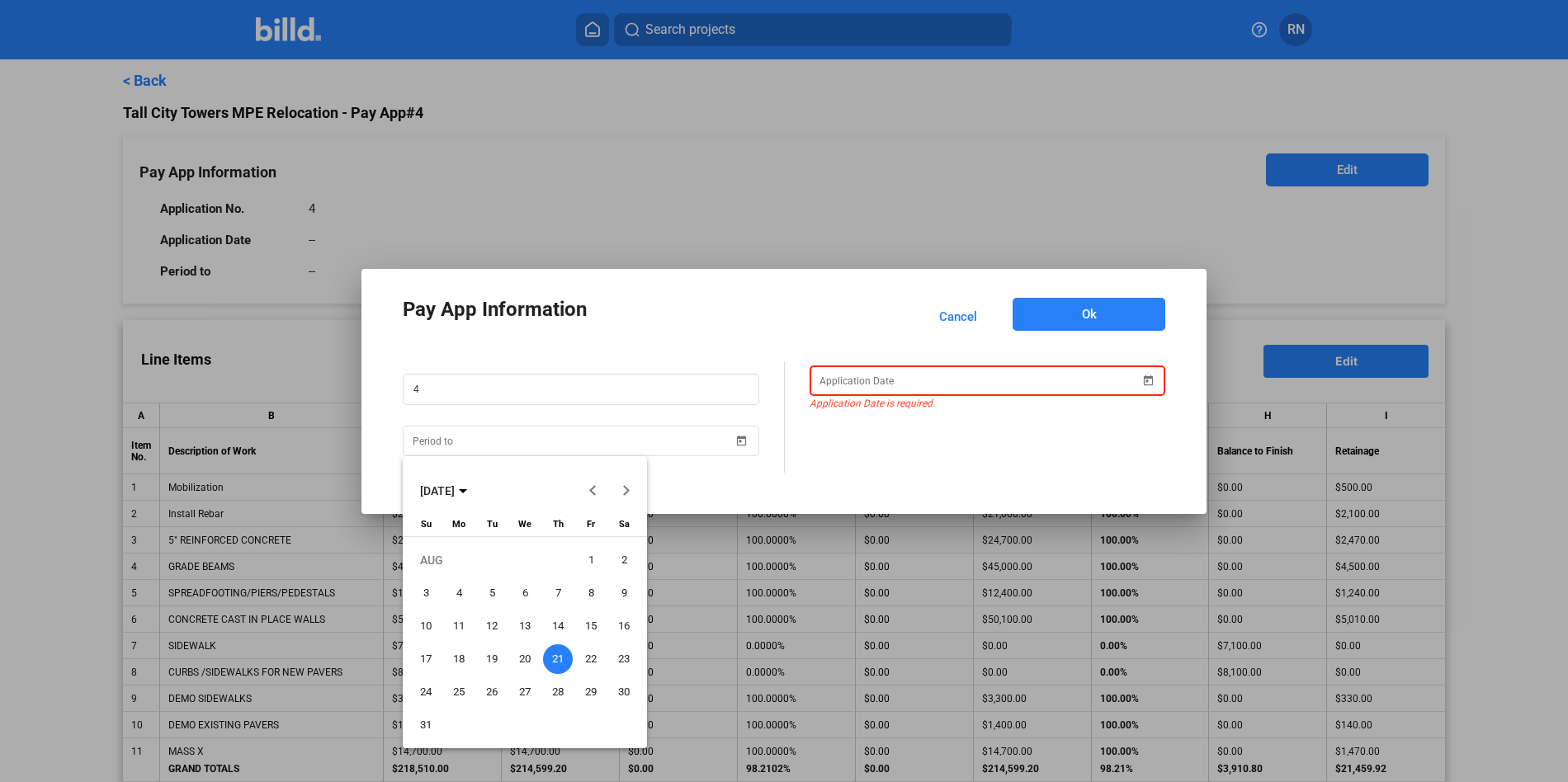
click at [703, 450] on div at bounding box center [784, 391] width 1568 height 782
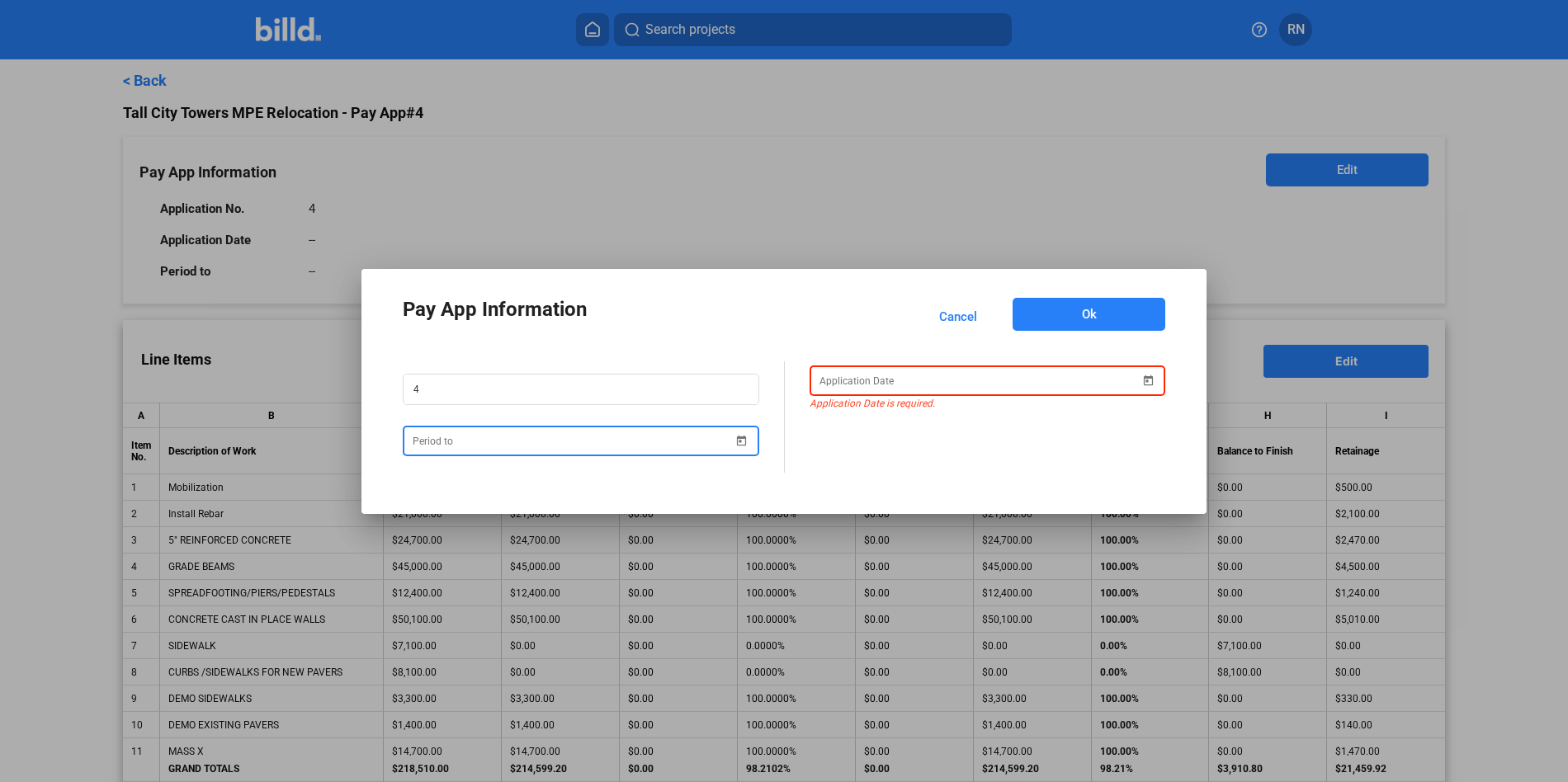
click at [688, 442] on input at bounding box center [573, 441] width 321 height 20
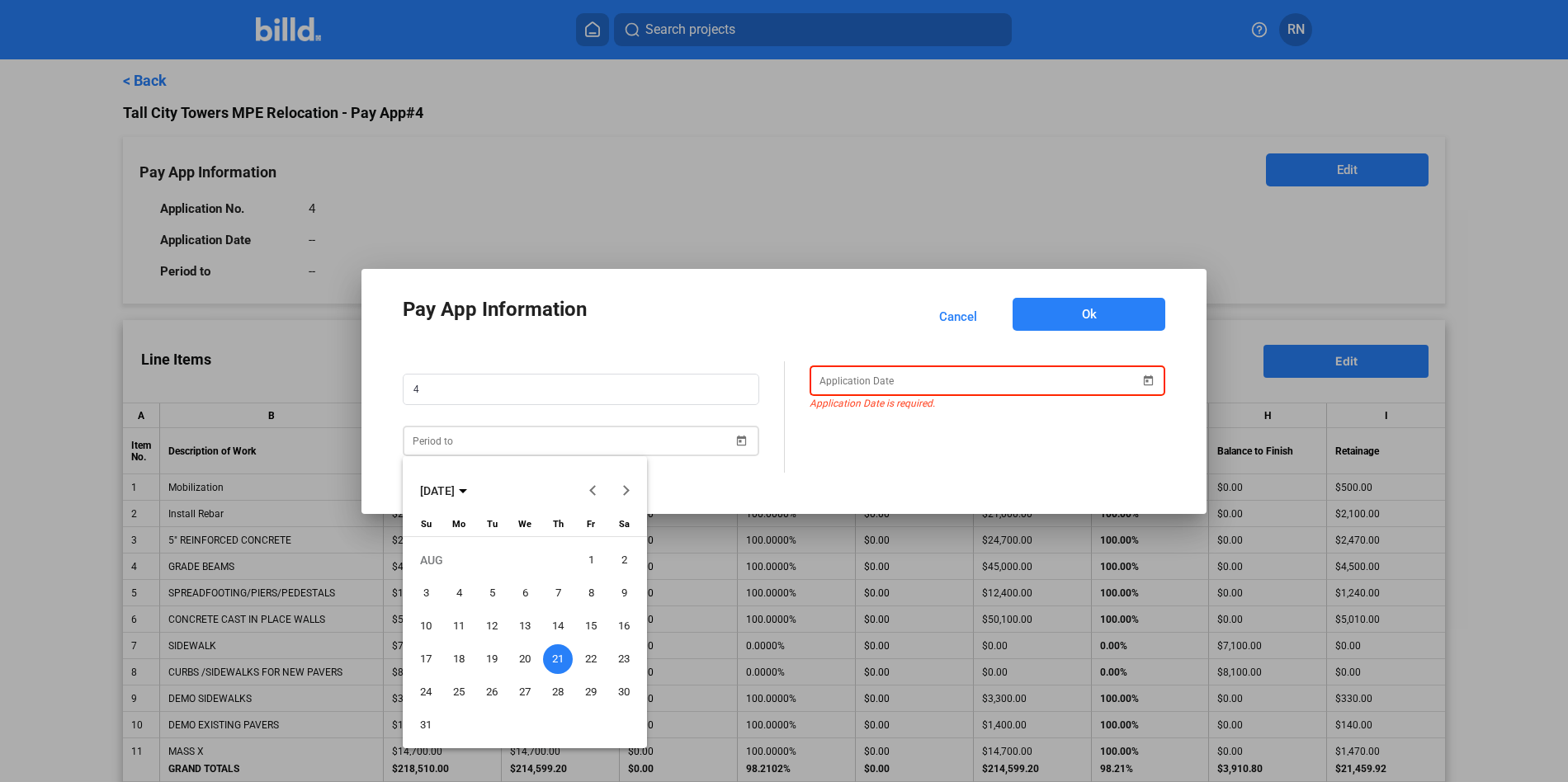
click at [688, 442] on div at bounding box center [784, 391] width 1568 height 782
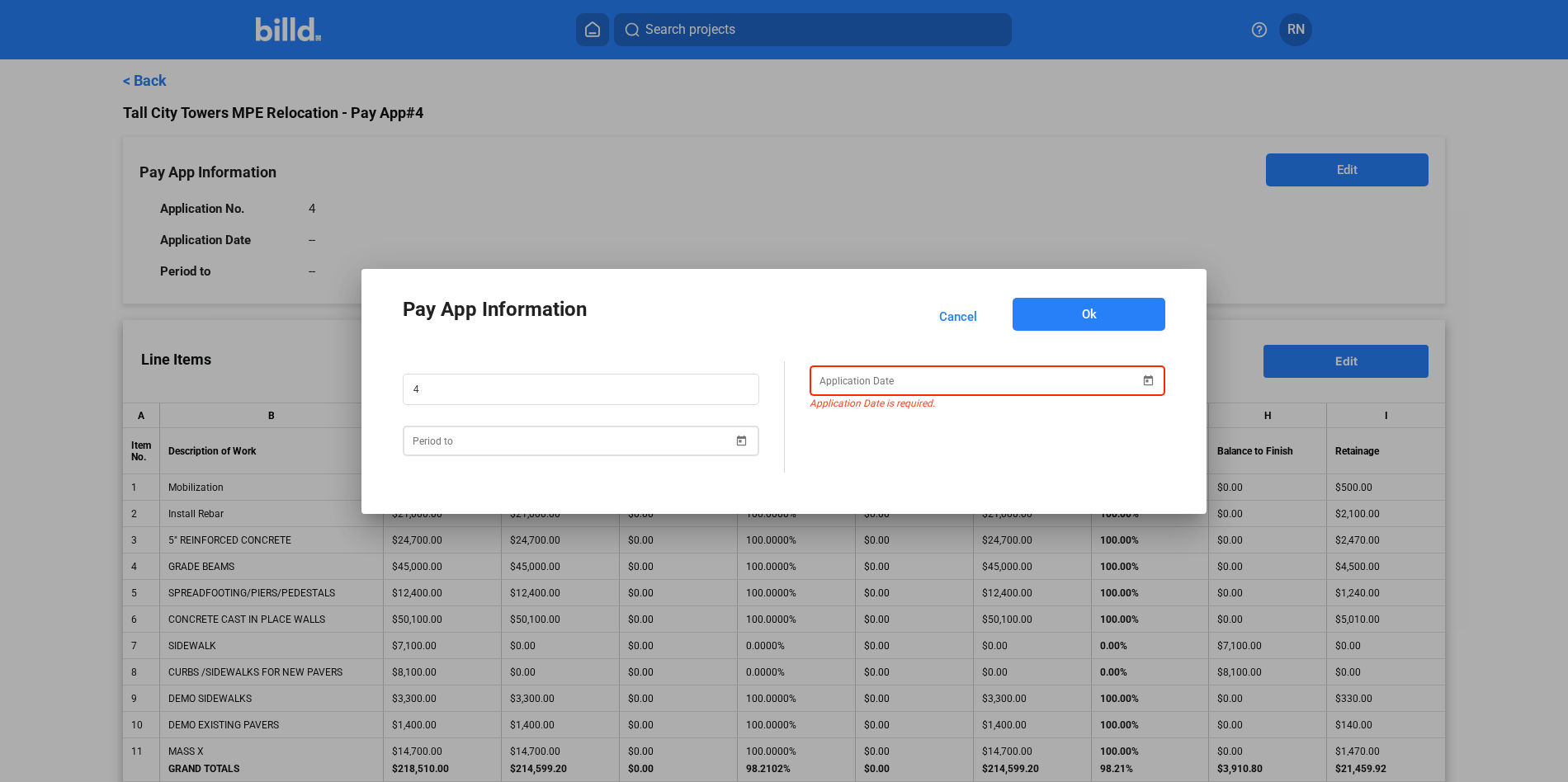
click at [739, 444] on span "Open calendar" at bounding box center [742, 430] width 40 height 40
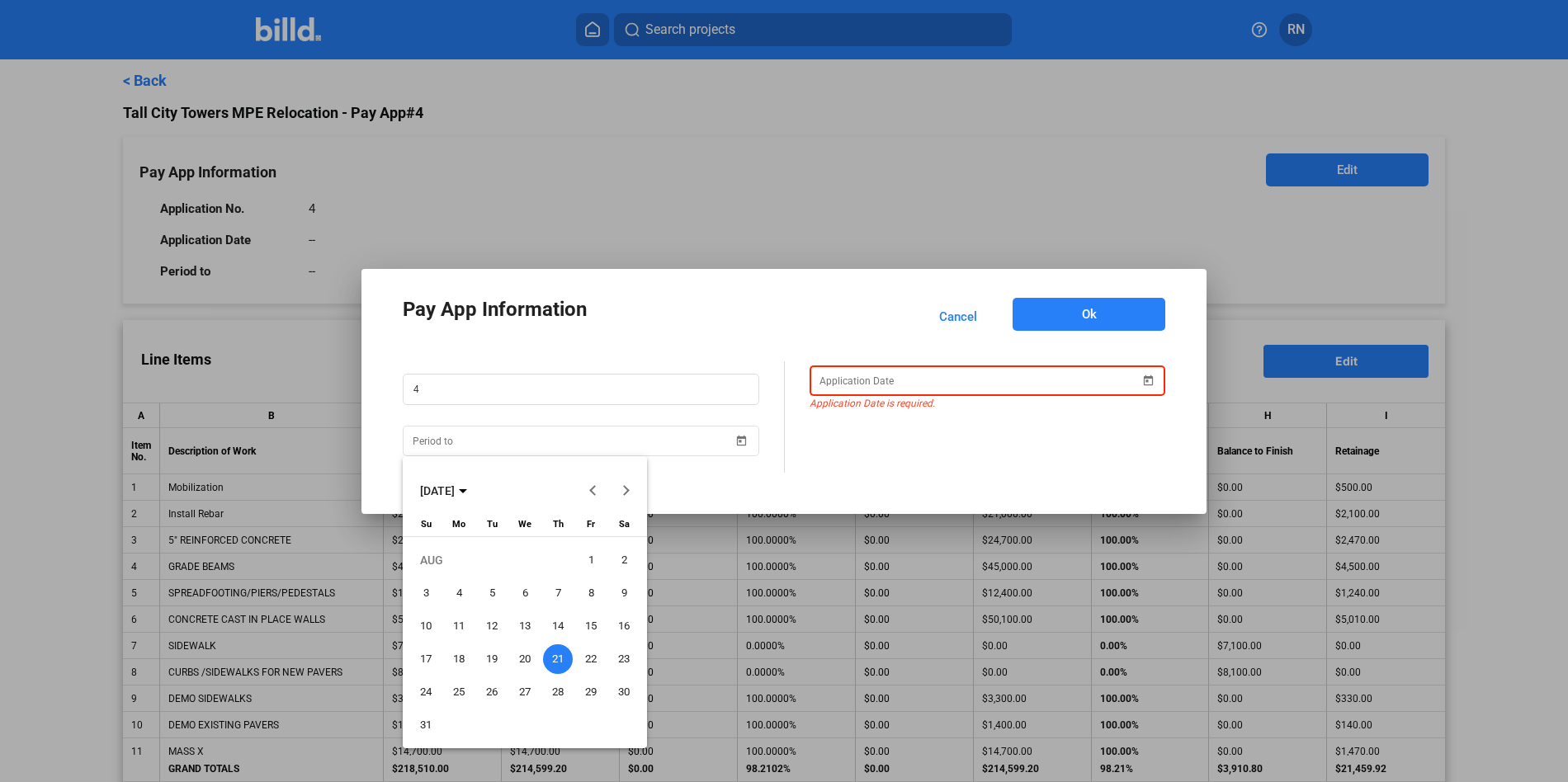
click at [431, 643] on span "31" at bounding box center [425, 725] width 29 height 29
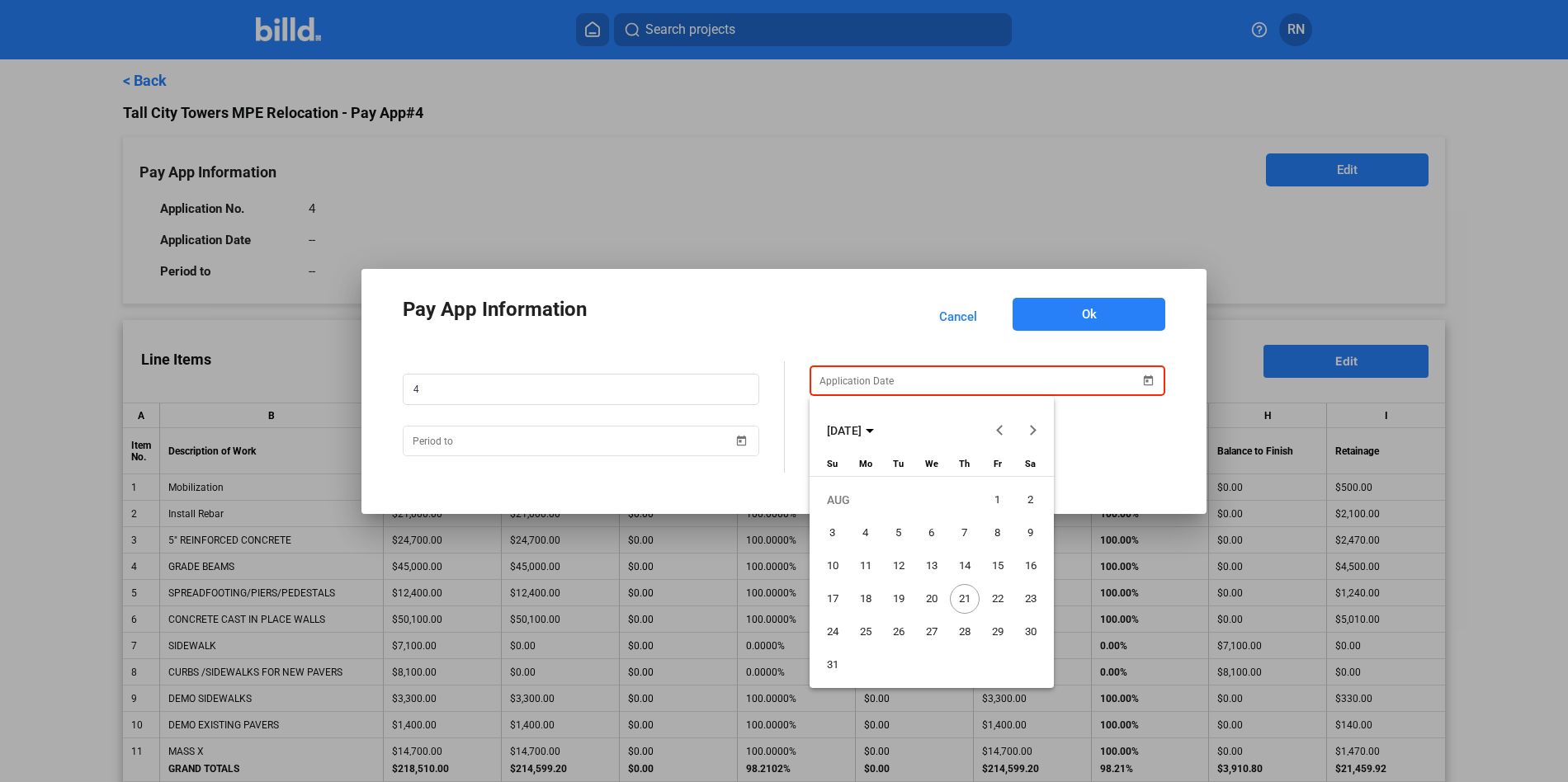
click at [890, 382] on div "Pay App Information Cancel Ok 4 AUG 2025 AUG 2025 Sunday Su Monday Mo Tuesday T…" at bounding box center [784, 391] width 1568 height 782
click at [962, 589] on span "21" at bounding box center [964, 599] width 29 height 29
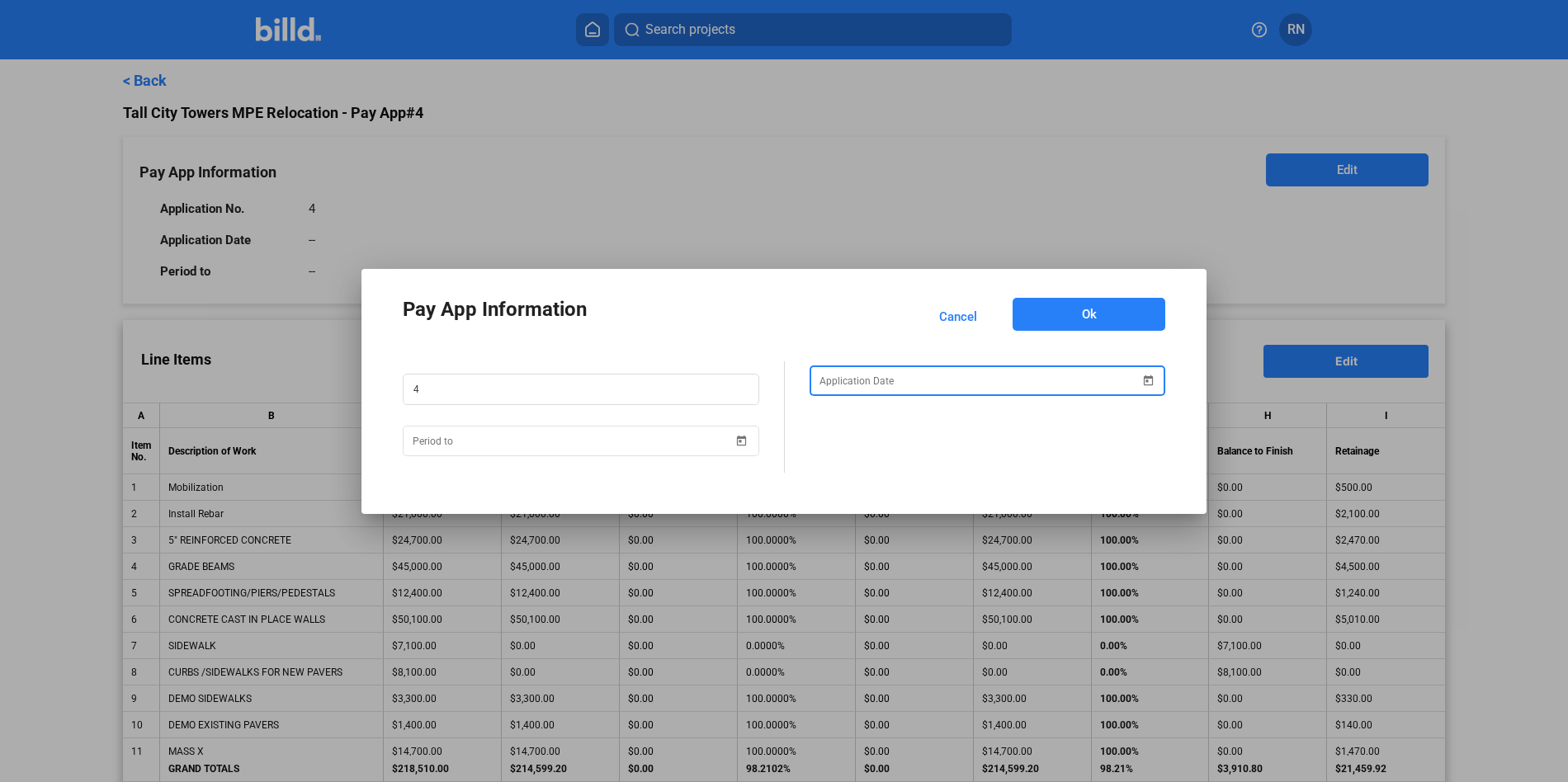
click at [1109, 326] on button "Ok" at bounding box center [1089, 315] width 152 height 33
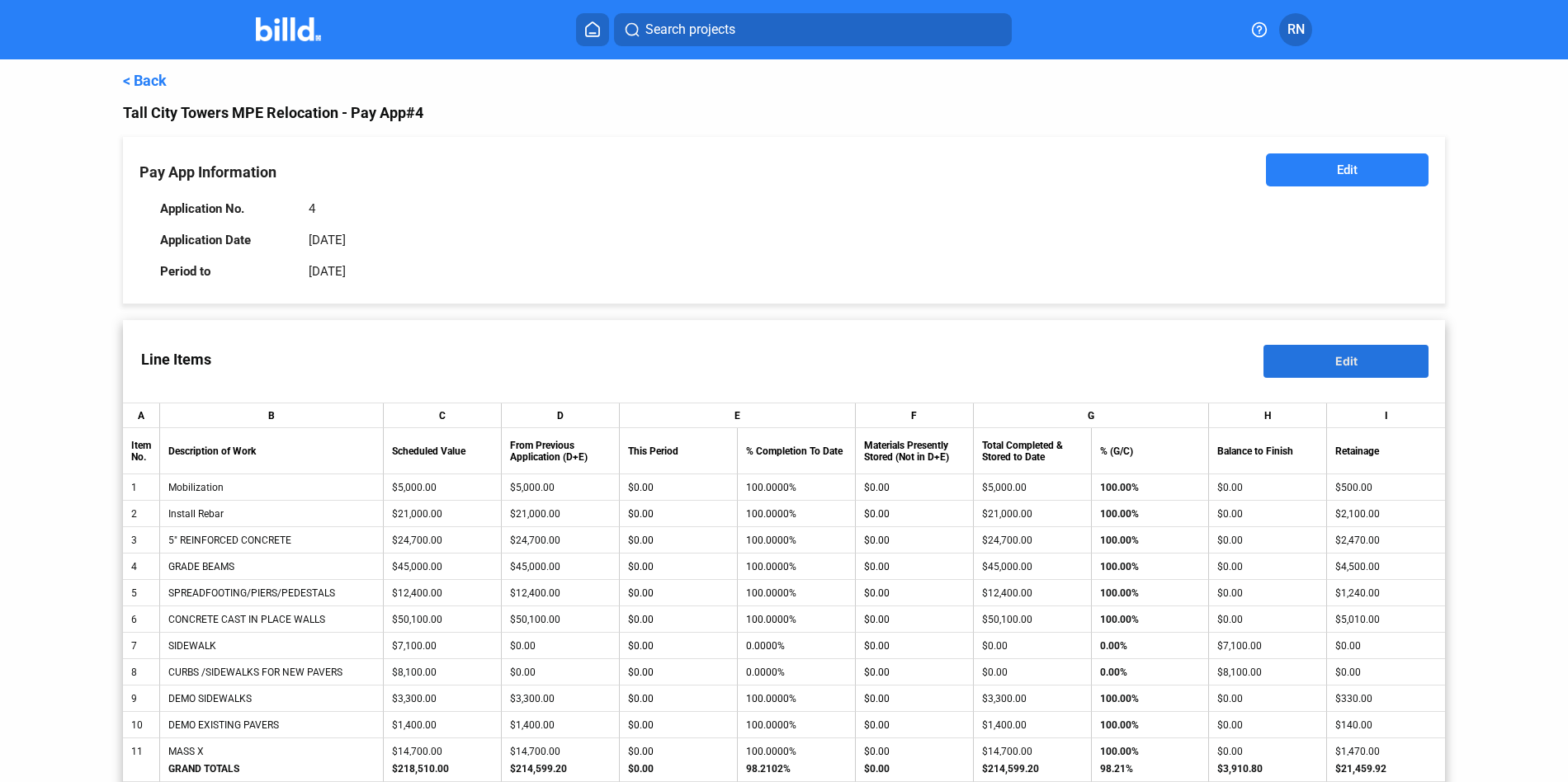
click at [1203, 364] on button "Edit" at bounding box center [1345, 362] width 165 height 33
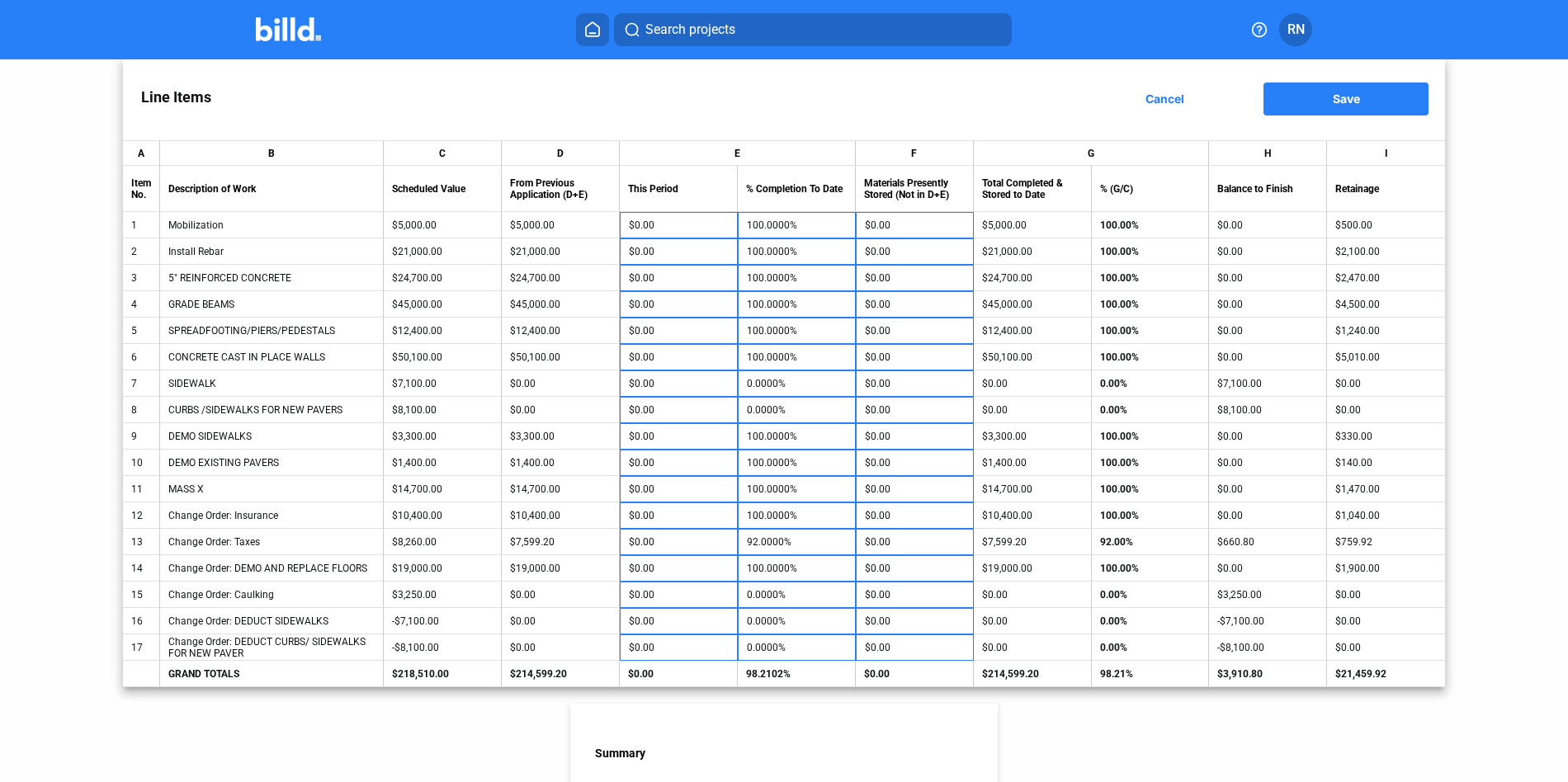
scroll to position [272, 0]
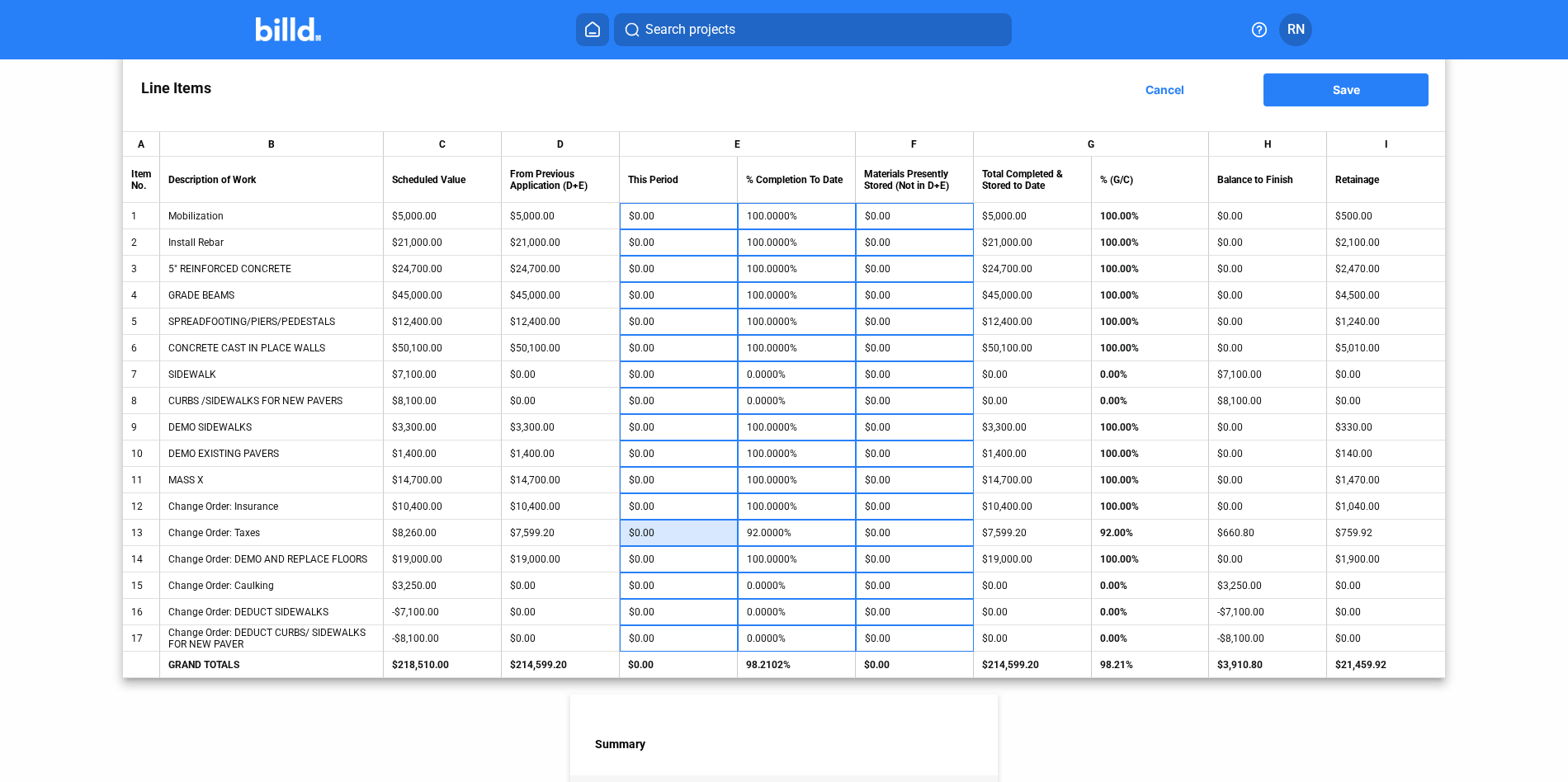
click at [720, 539] on input "$0.00" at bounding box center [677, 533] width 99 height 24
type input "10"
click at [1203, 97] on button "Save" at bounding box center [1345, 90] width 165 height 33
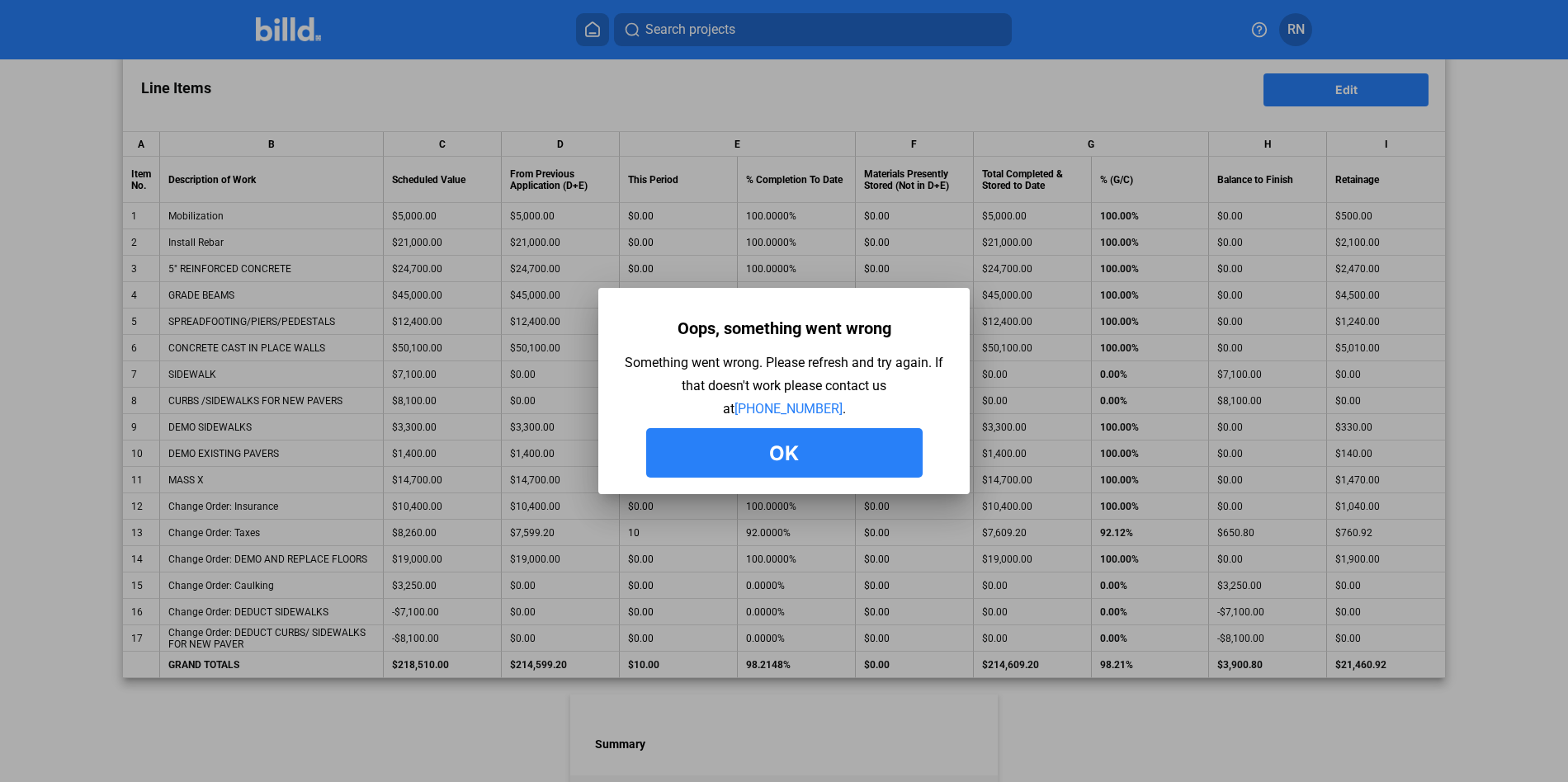
click at [833, 447] on button "Ok" at bounding box center [784, 453] width 277 height 50
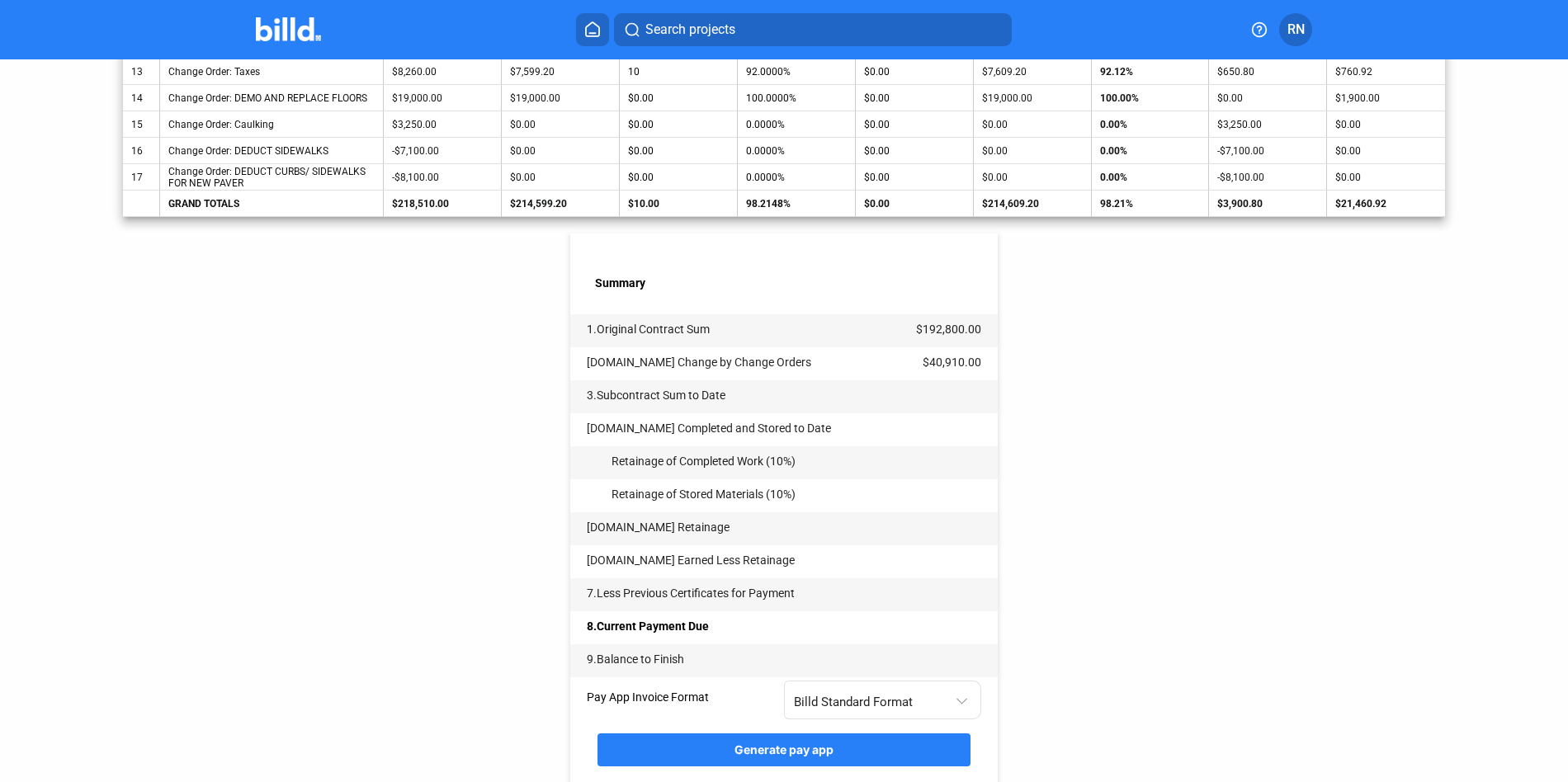
scroll to position [791, 0]
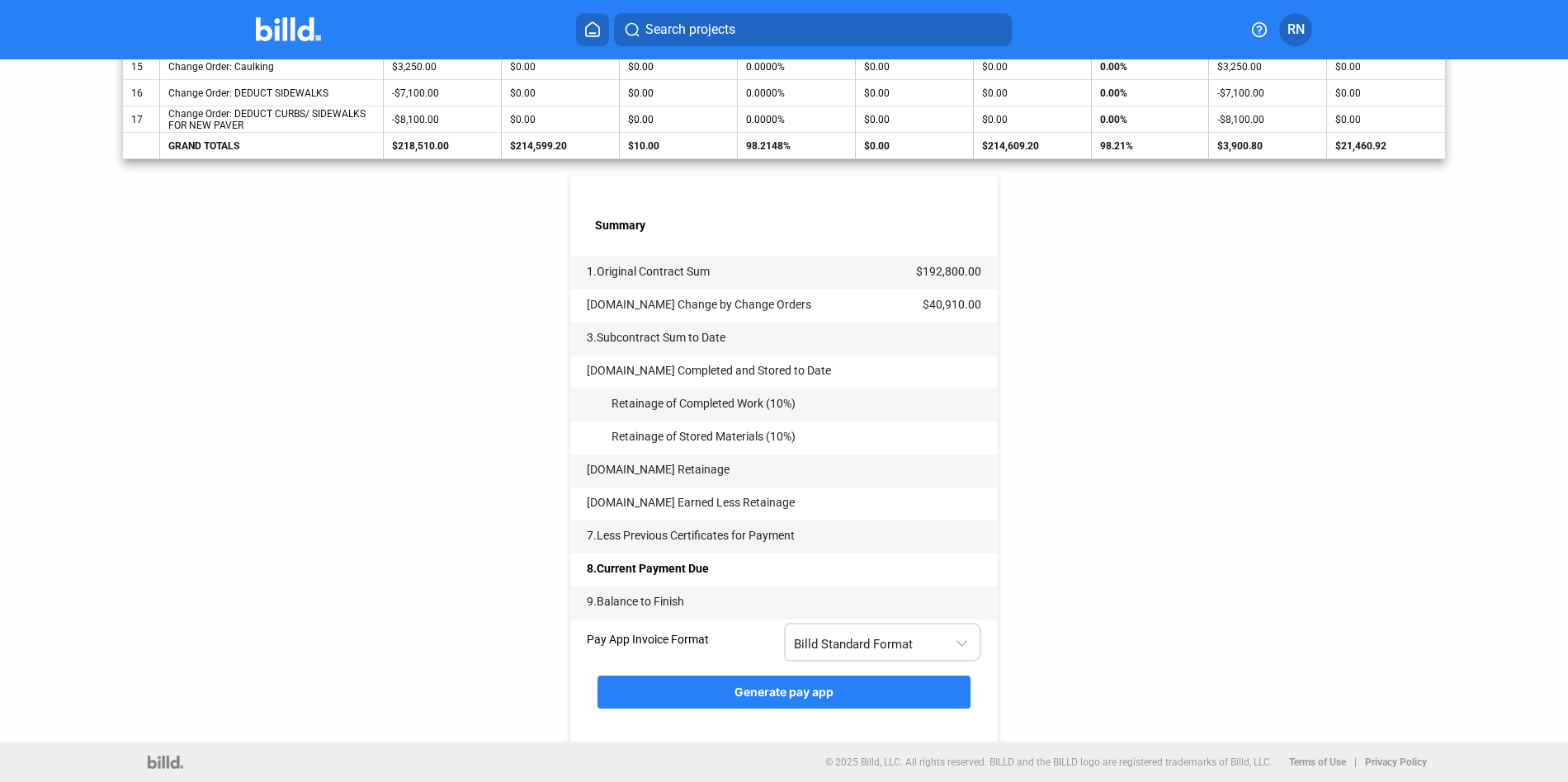
click at [849, 640] on span "Billd Standard Format" at bounding box center [853, 644] width 119 height 15
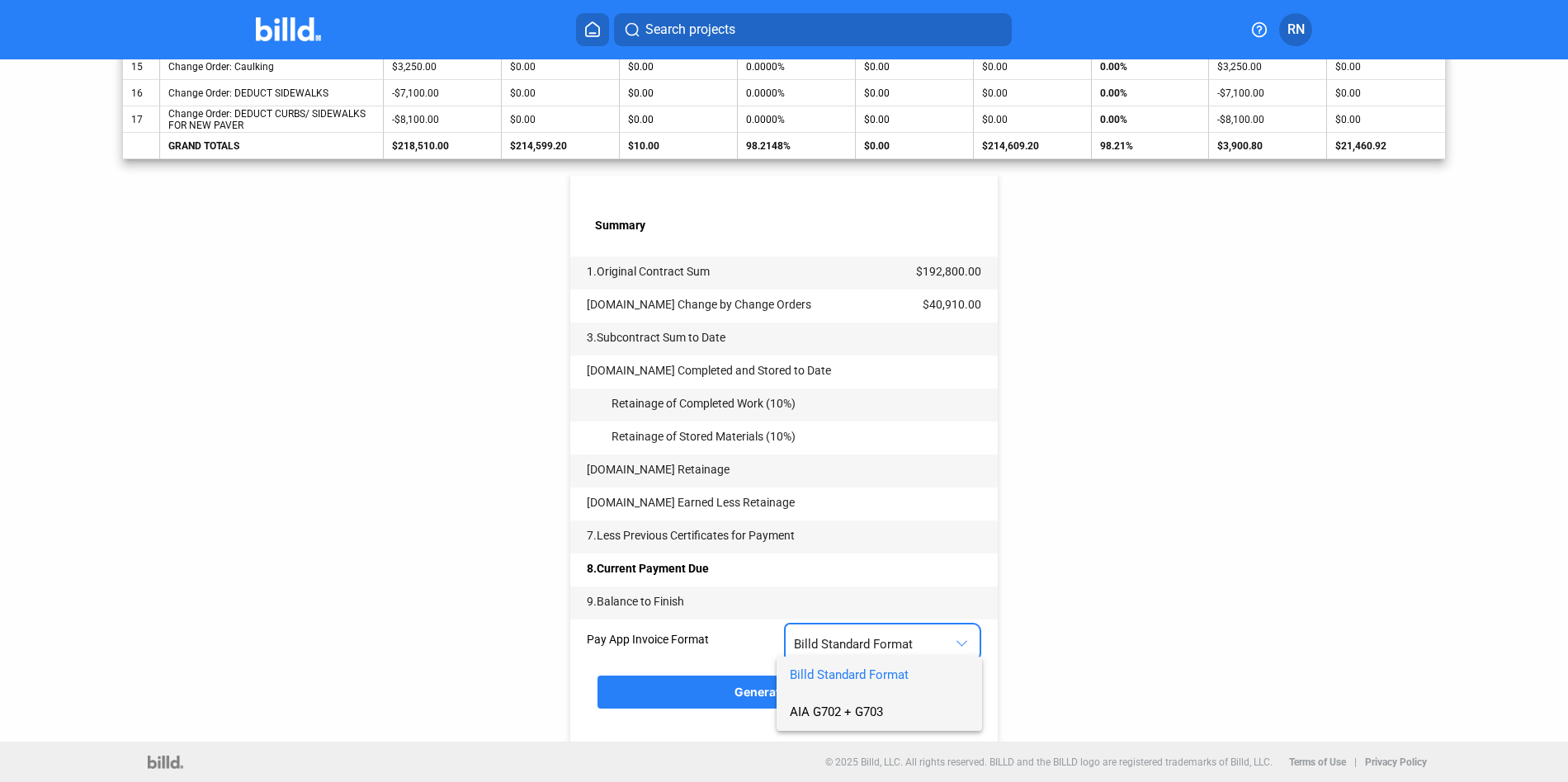
click at [846, 643] on span "AIA G702 + G703" at bounding box center [879, 713] width 179 height 37
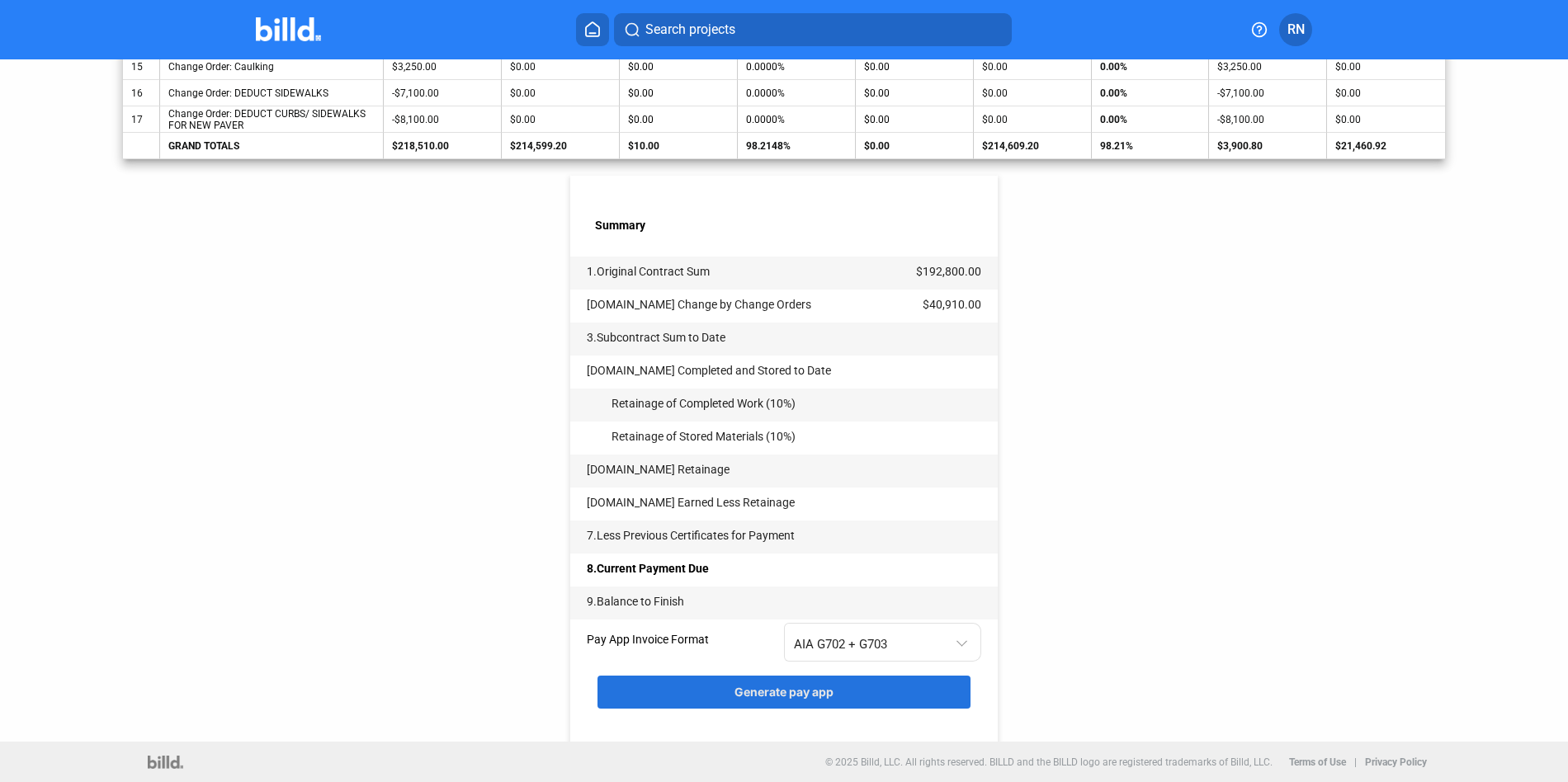
click at [818, 643] on span "Generate pay app" at bounding box center [783, 692] width 99 height 14
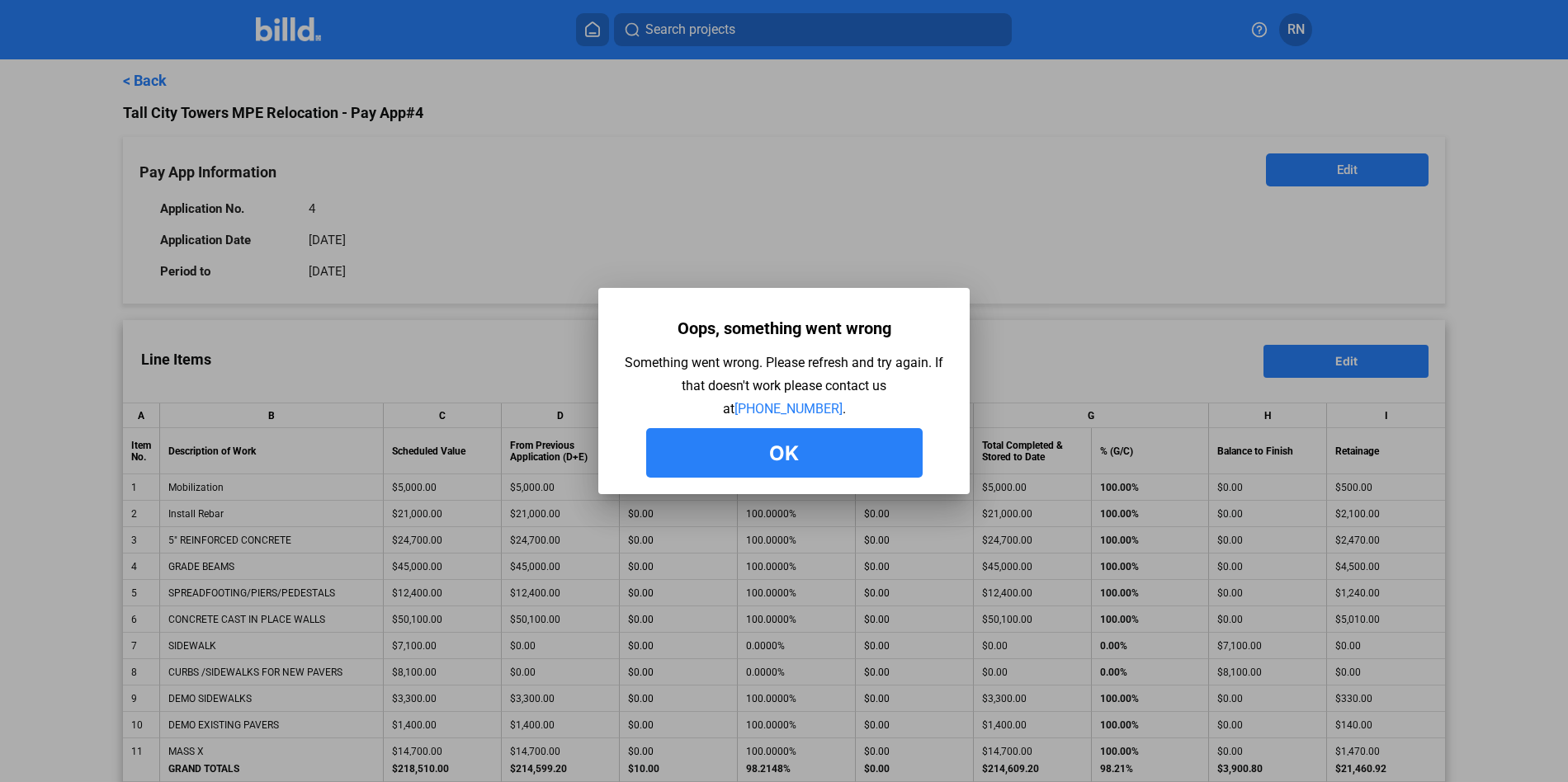
click at [832, 464] on button "Ok" at bounding box center [784, 453] width 277 height 50
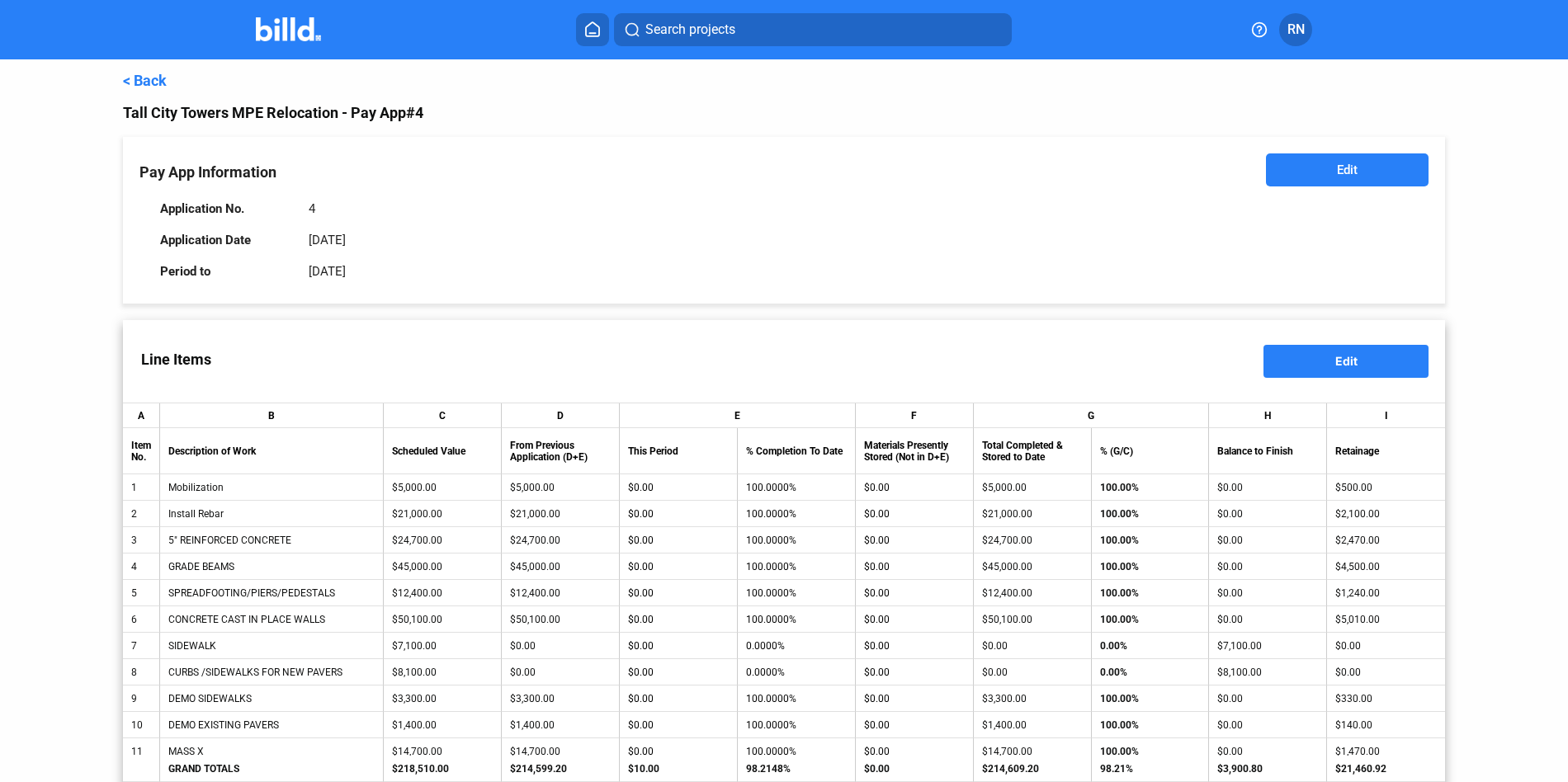
click at [1203, 359] on button "Edit" at bounding box center [1345, 362] width 165 height 33
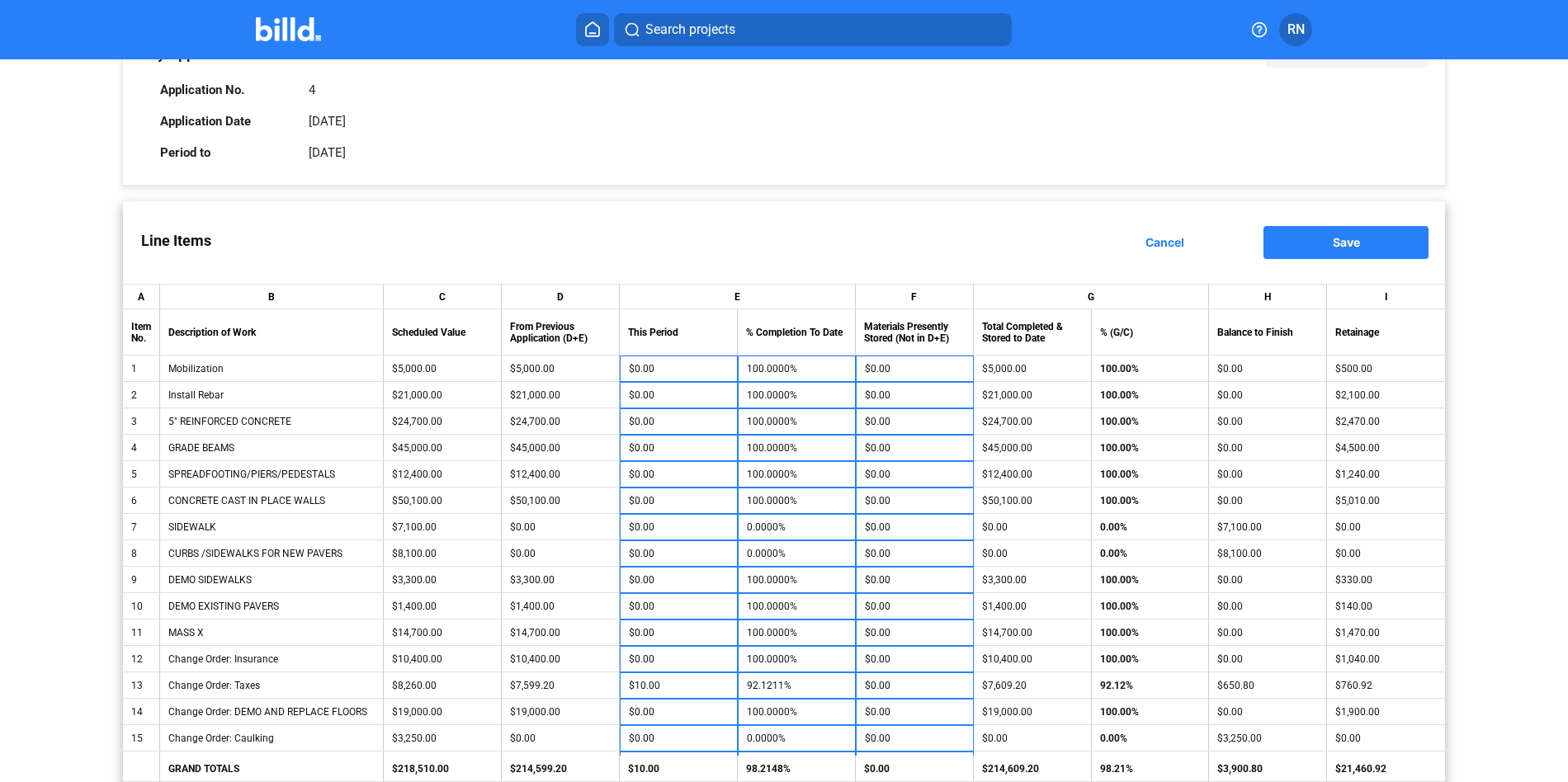
scroll to position [168, 0]
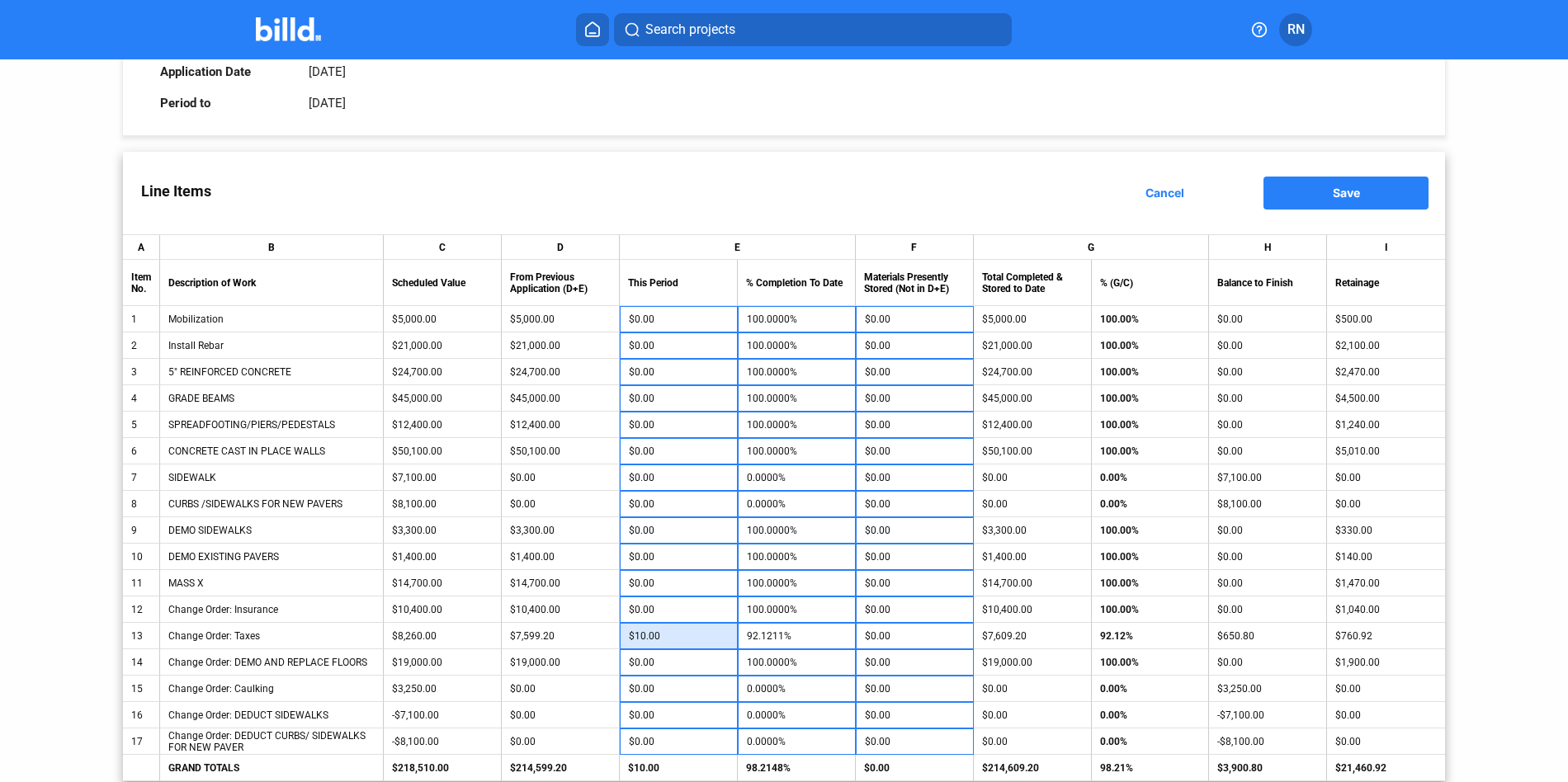
click at [678, 627] on input "$10.00" at bounding box center [677, 635] width 99 height 24
type input "10.00"
type input "0"
type input "92.0000%"
click at [675, 637] on input "0" at bounding box center [677, 635] width 99 height 24
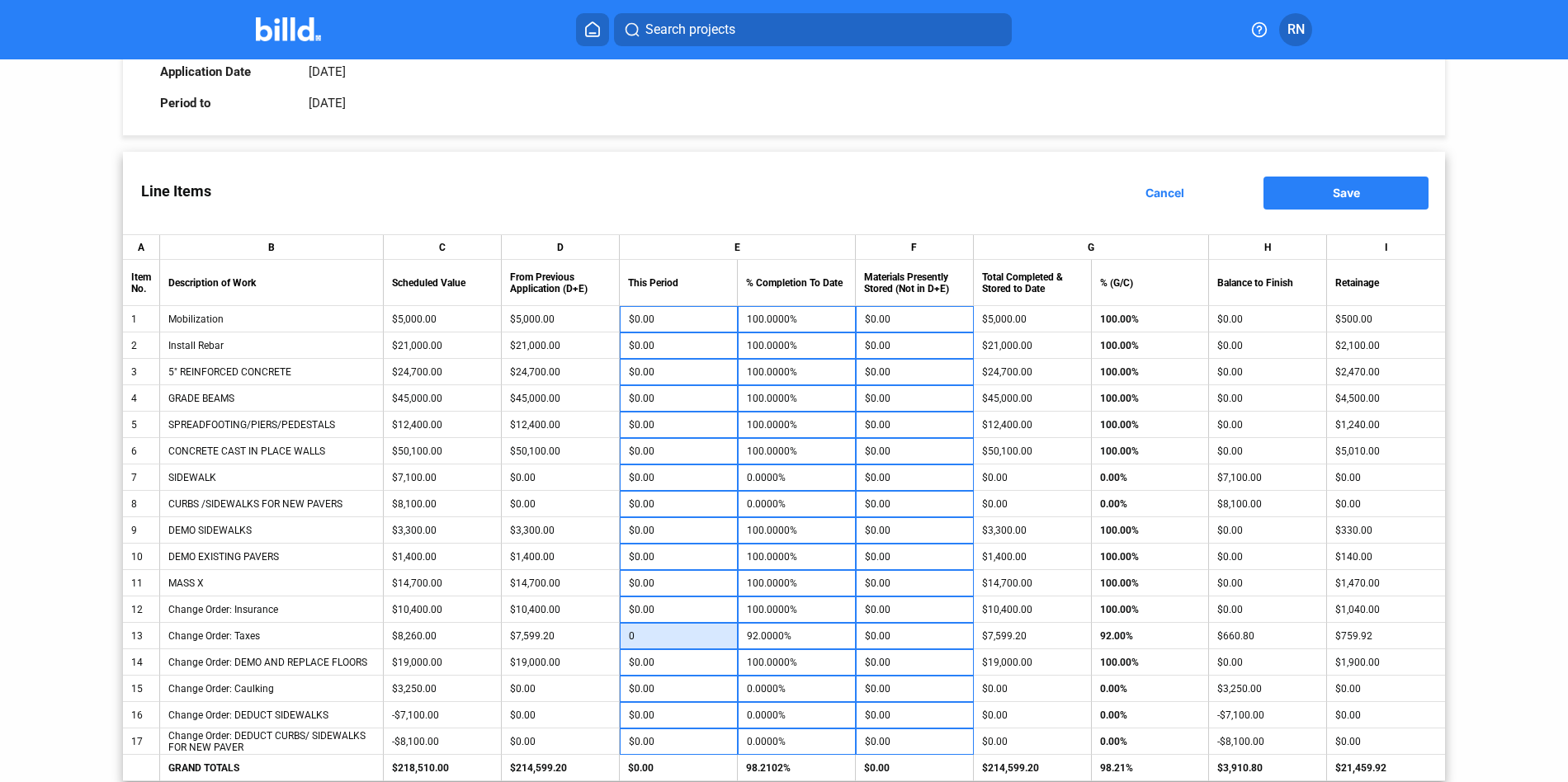
click at [659, 637] on input "0" at bounding box center [677, 635] width 99 height 24
type input "$9.09"
type input "0.00"
click at [1203, 197] on button "Save" at bounding box center [1345, 194] width 165 height 33
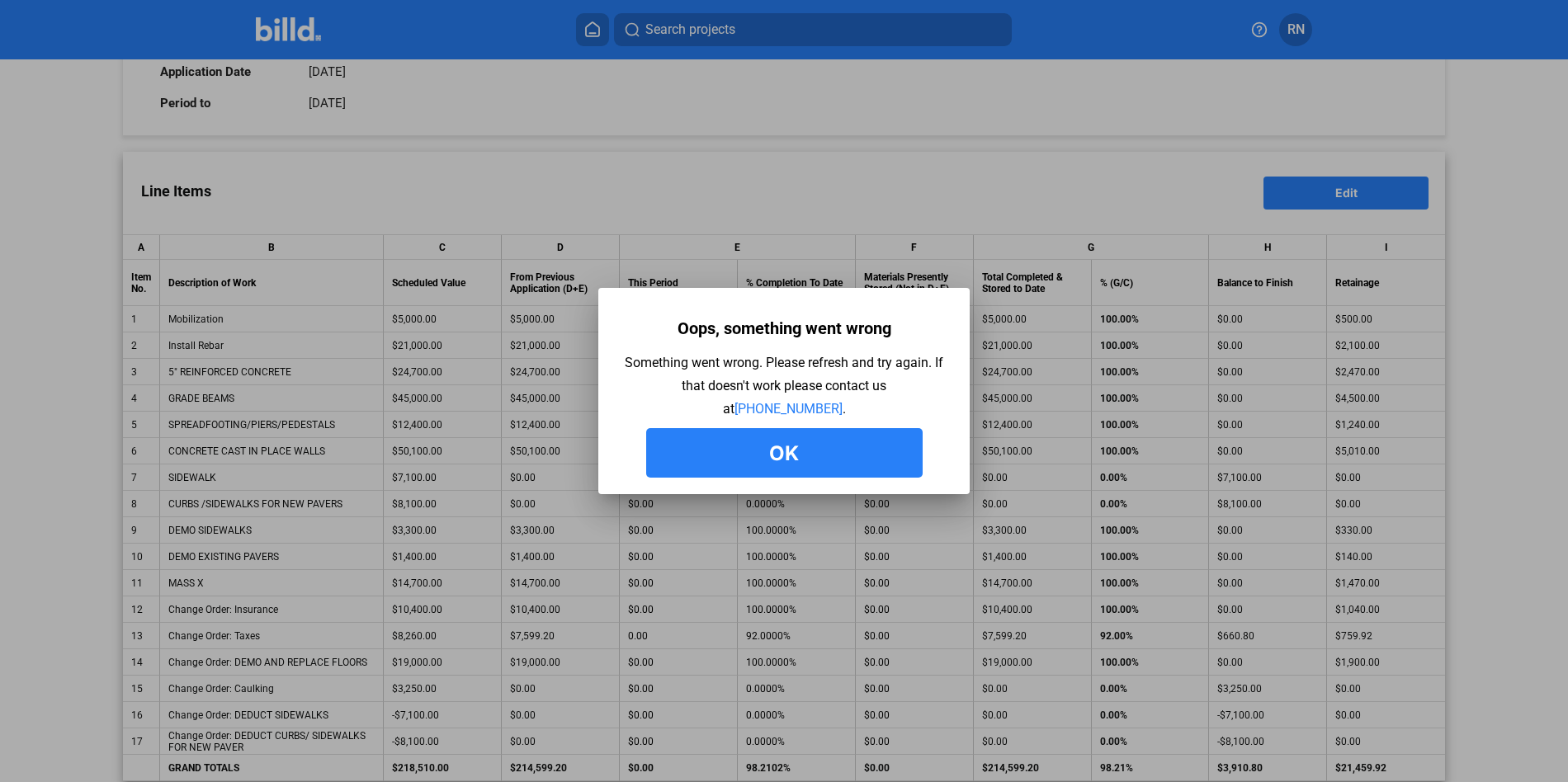
click at [795, 436] on button "Ok" at bounding box center [784, 453] width 277 height 50
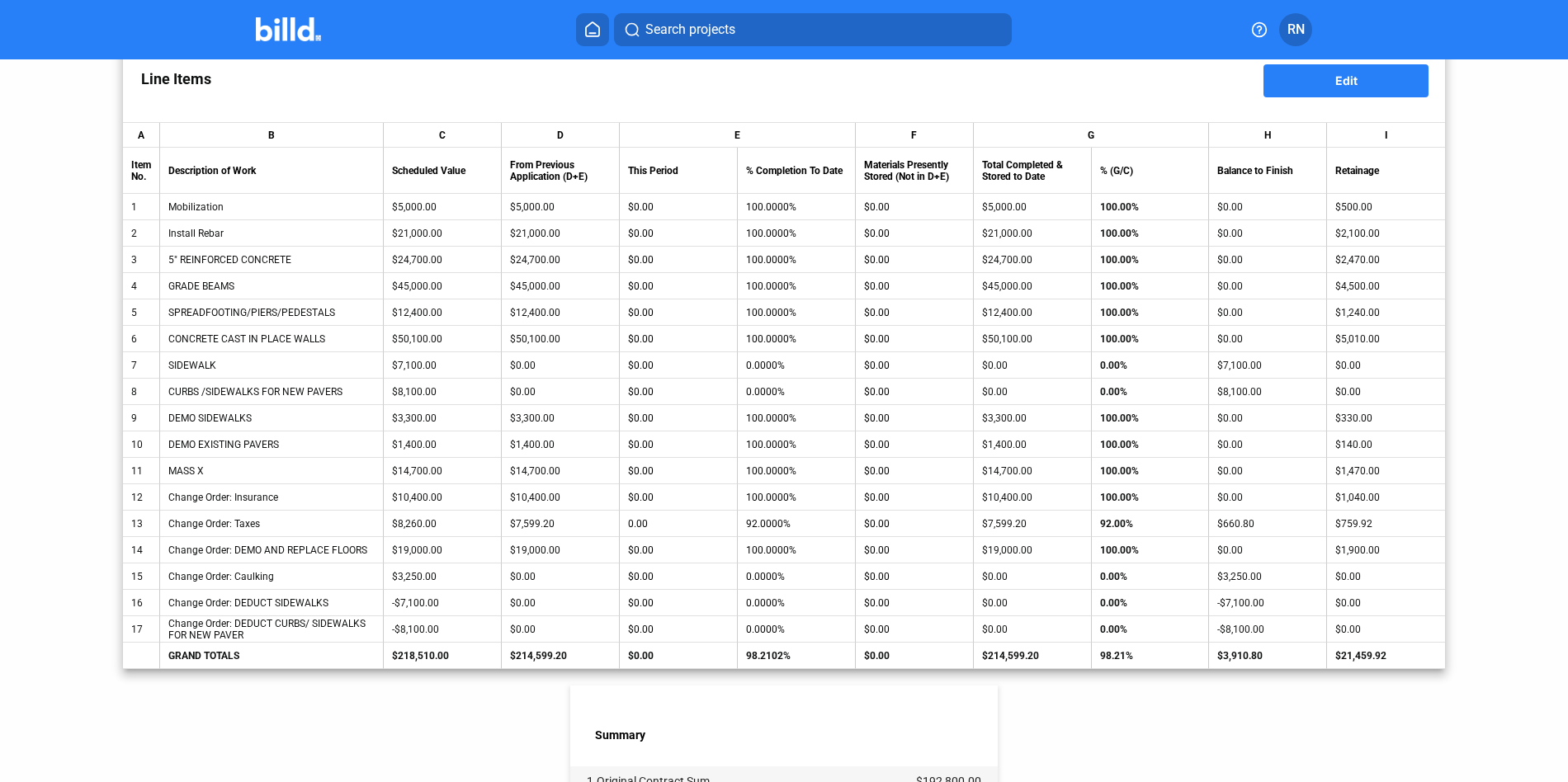
scroll to position [0, 0]
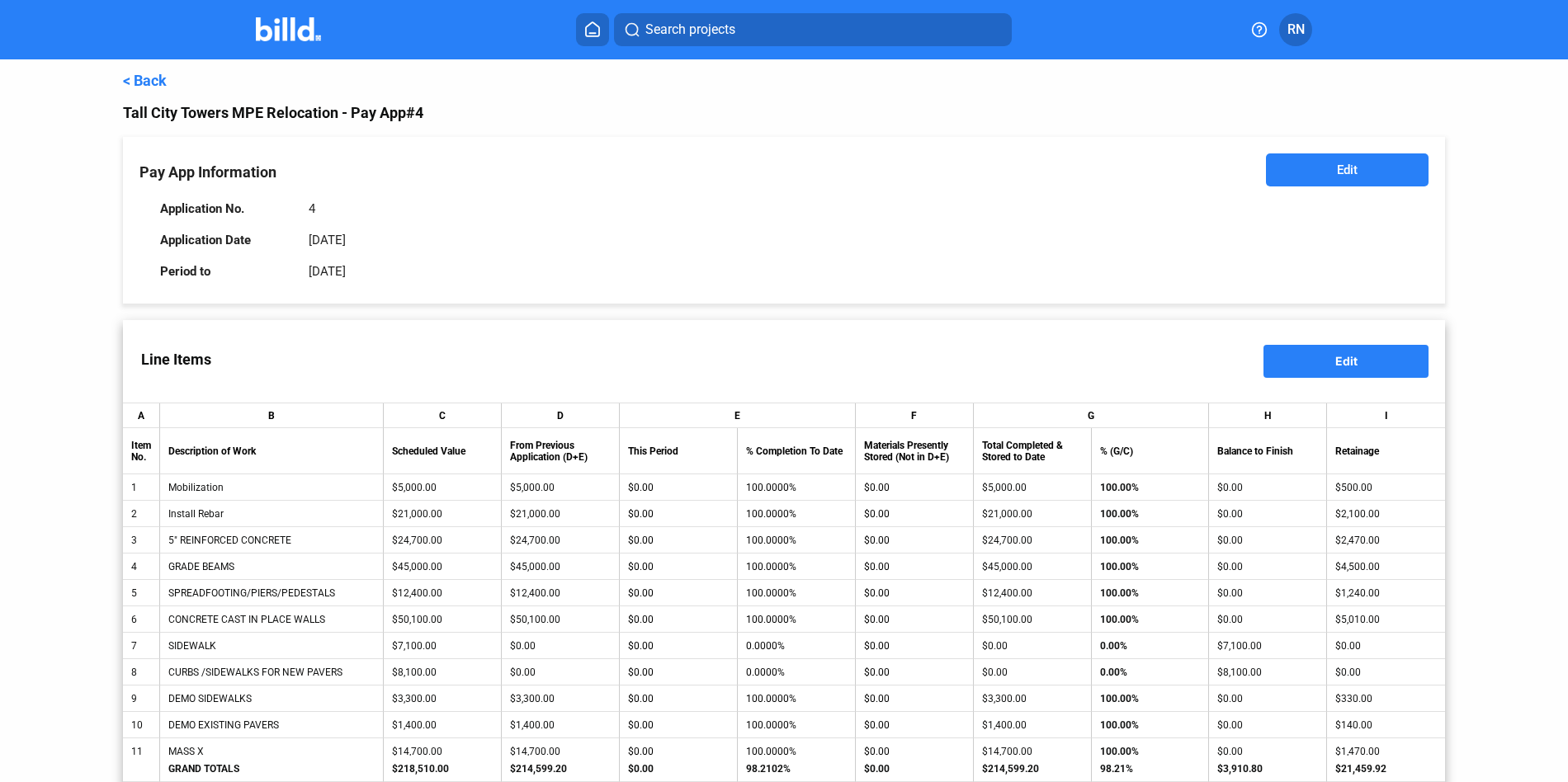
click at [156, 82] on link "< Back" at bounding box center [145, 80] width 44 height 18
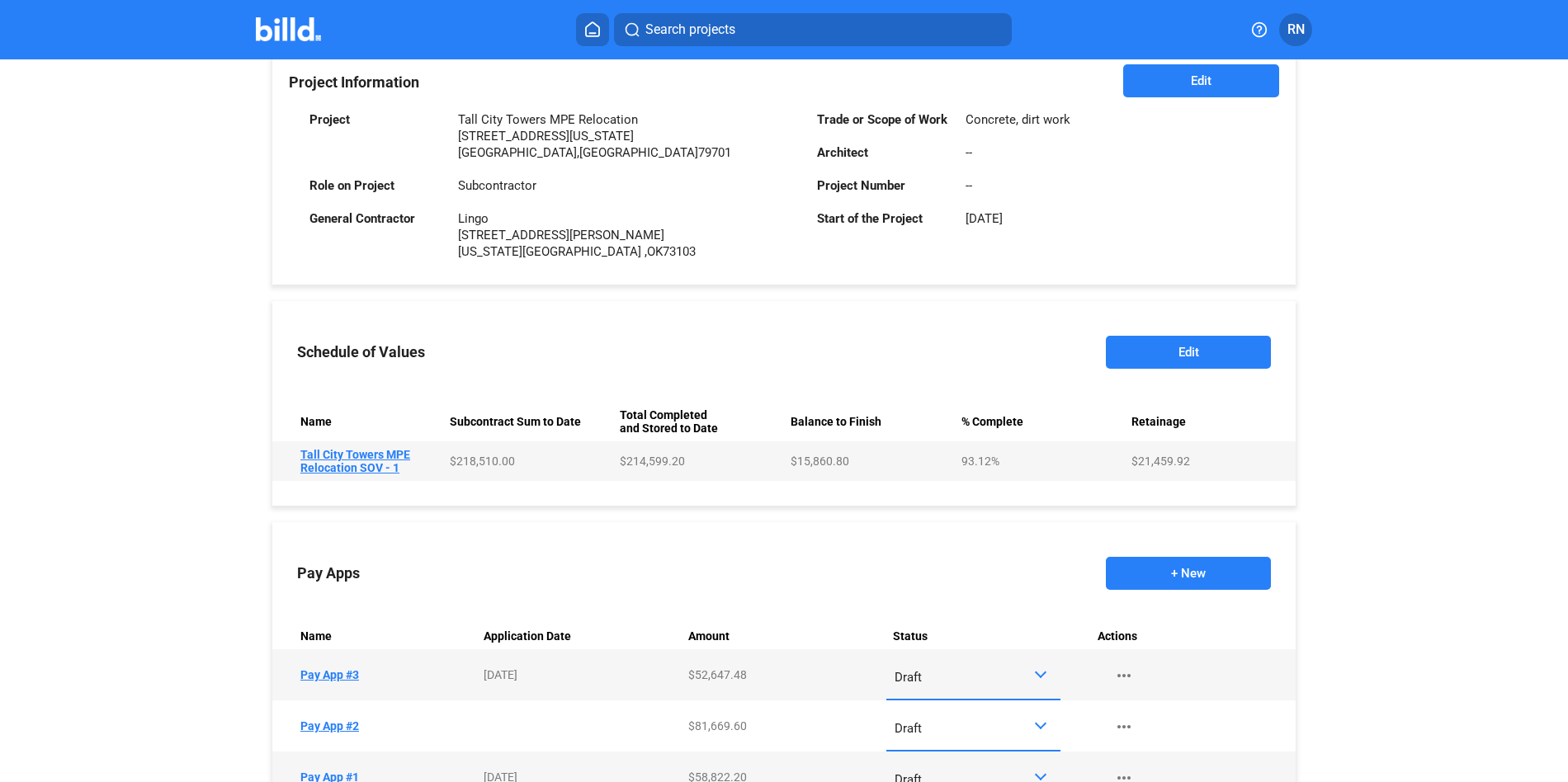
scroll to position [470, 0]
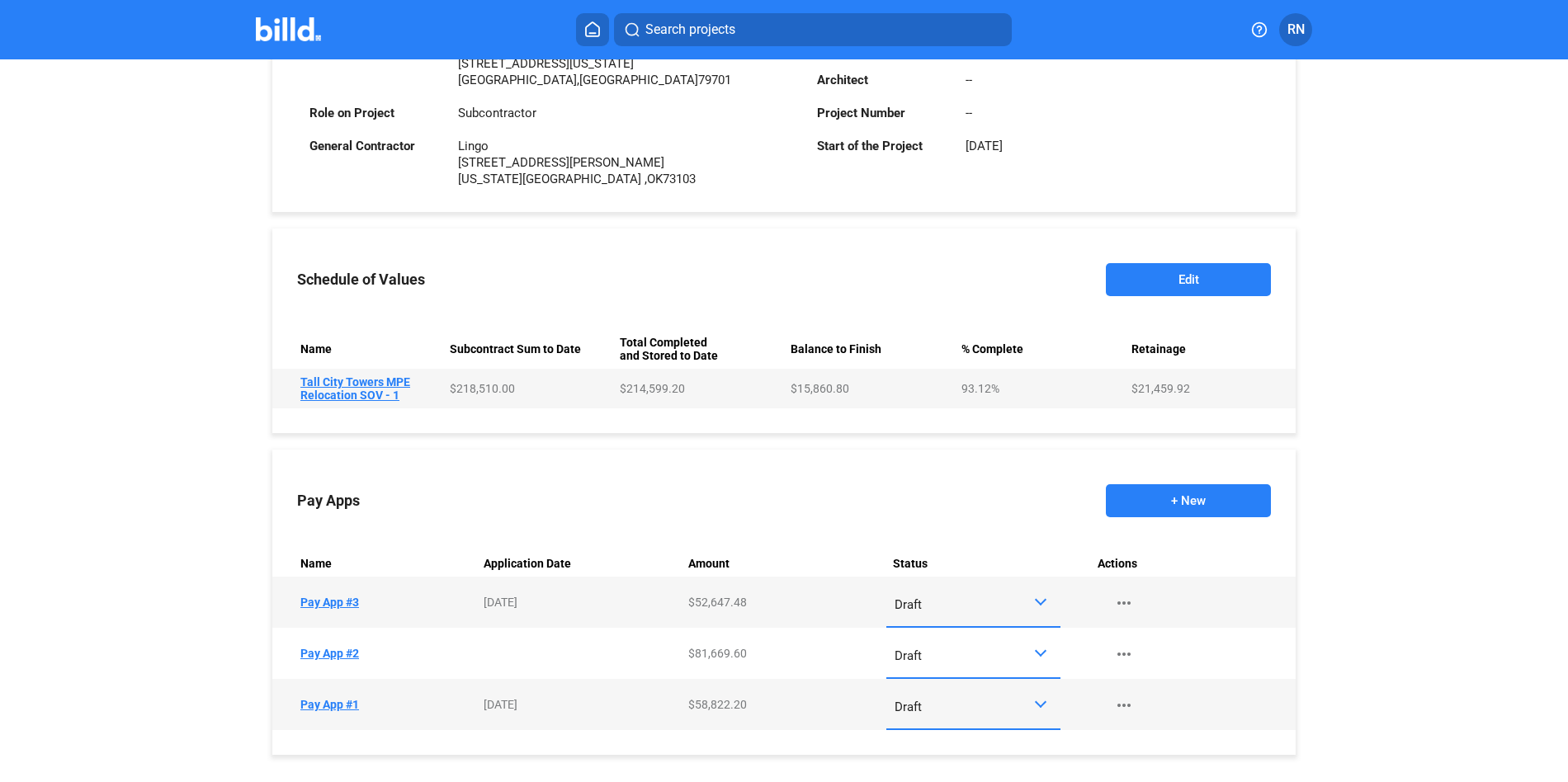
click at [1170, 500] on button "+ New" at bounding box center [1188, 500] width 165 height 33
